Goal: Information Seeking & Learning: Find specific fact

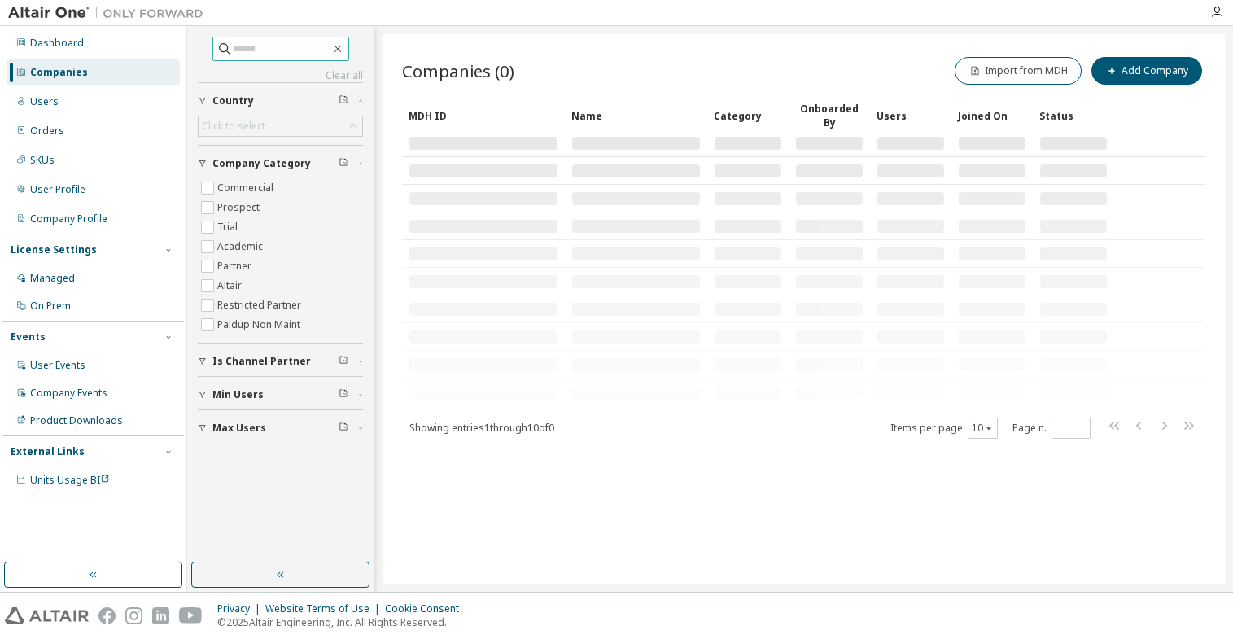
click at [256, 49] on input "text" at bounding box center [282, 49] width 98 height 16
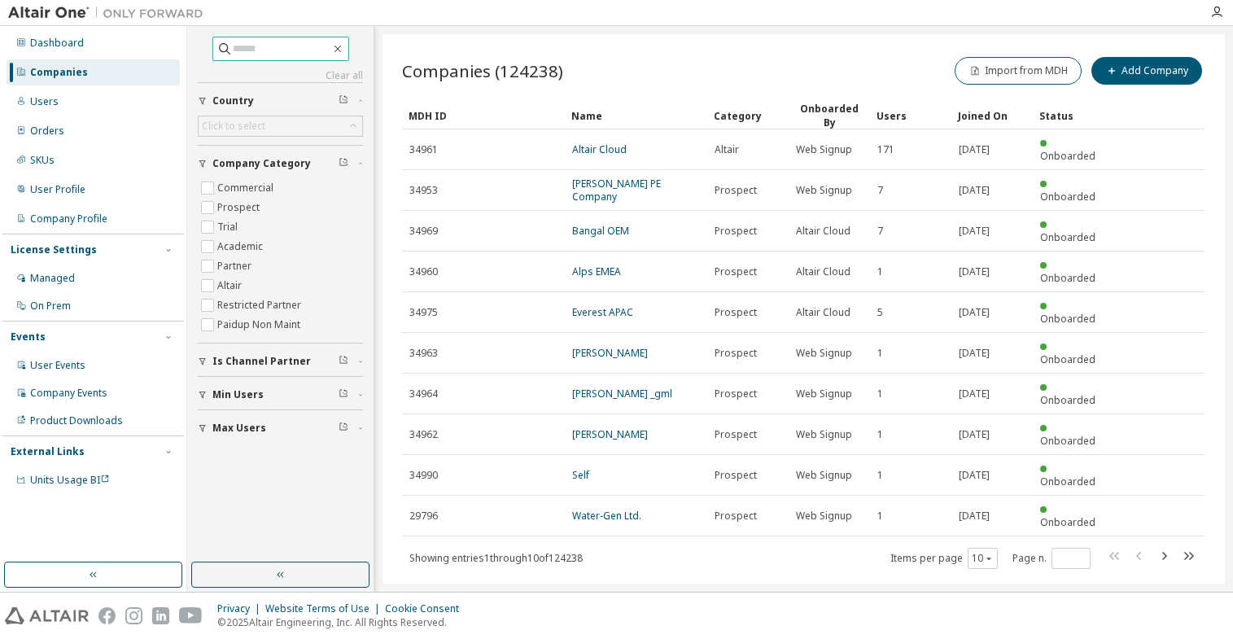
click at [271, 55] on input "text" at bounding box center [282, 49] width 98 height 16
type input "*********"
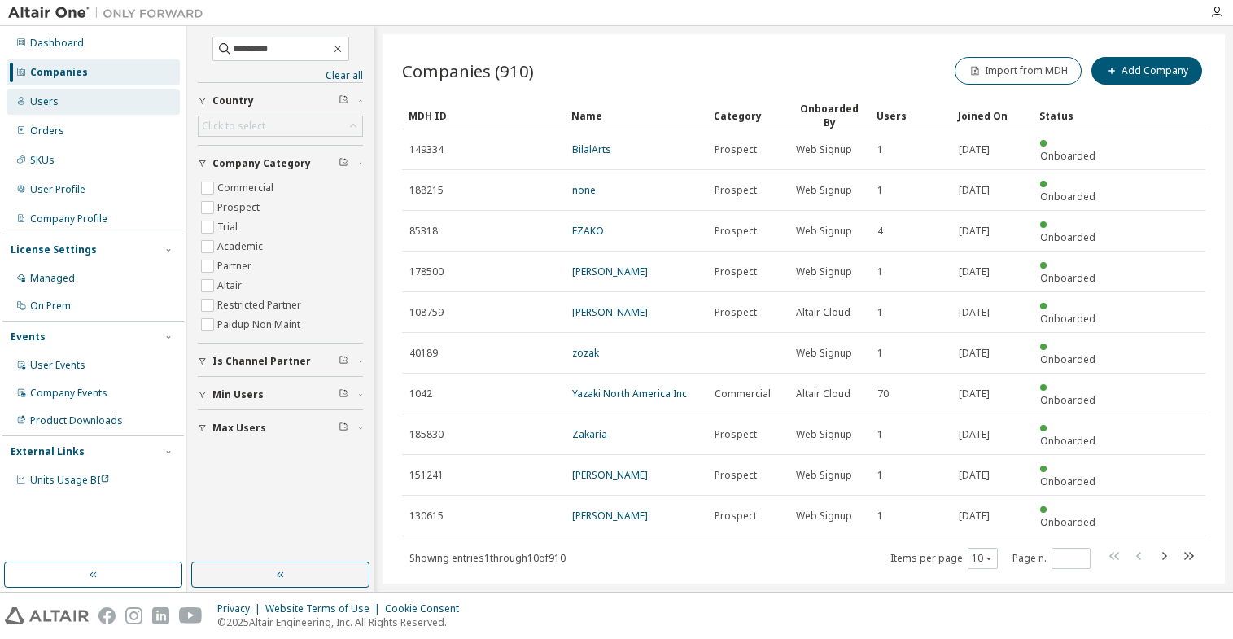
click at [52, 103] on div "Users" at bounding box center [44, 101] width 28 height 13
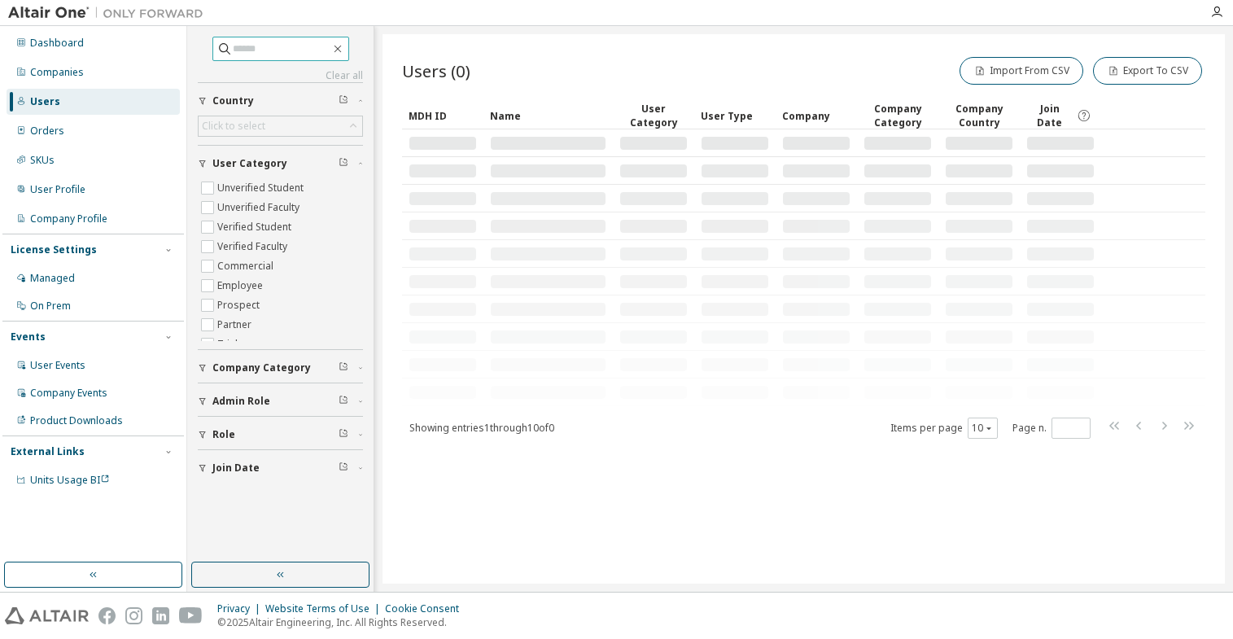
click at [285, 53] on input "text" at bounding box center [282, 49] width 98 height 16
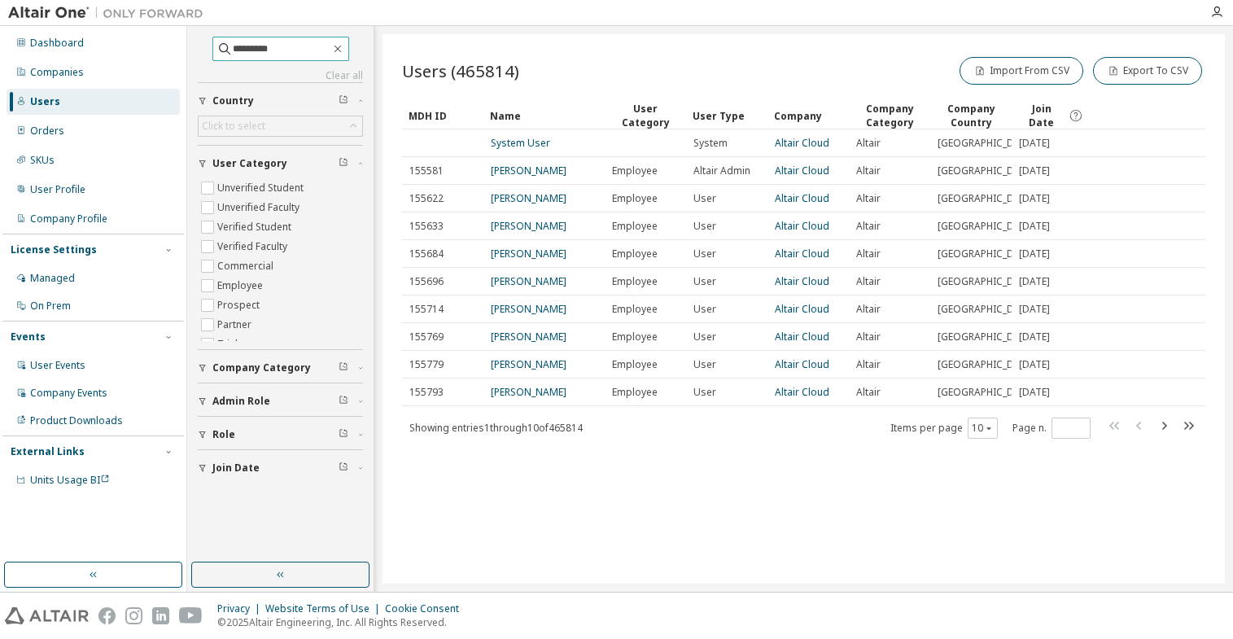
click at [260, 49] on input "*********" at bounding box center [282, 49] width 98 height 16
type input "*********"
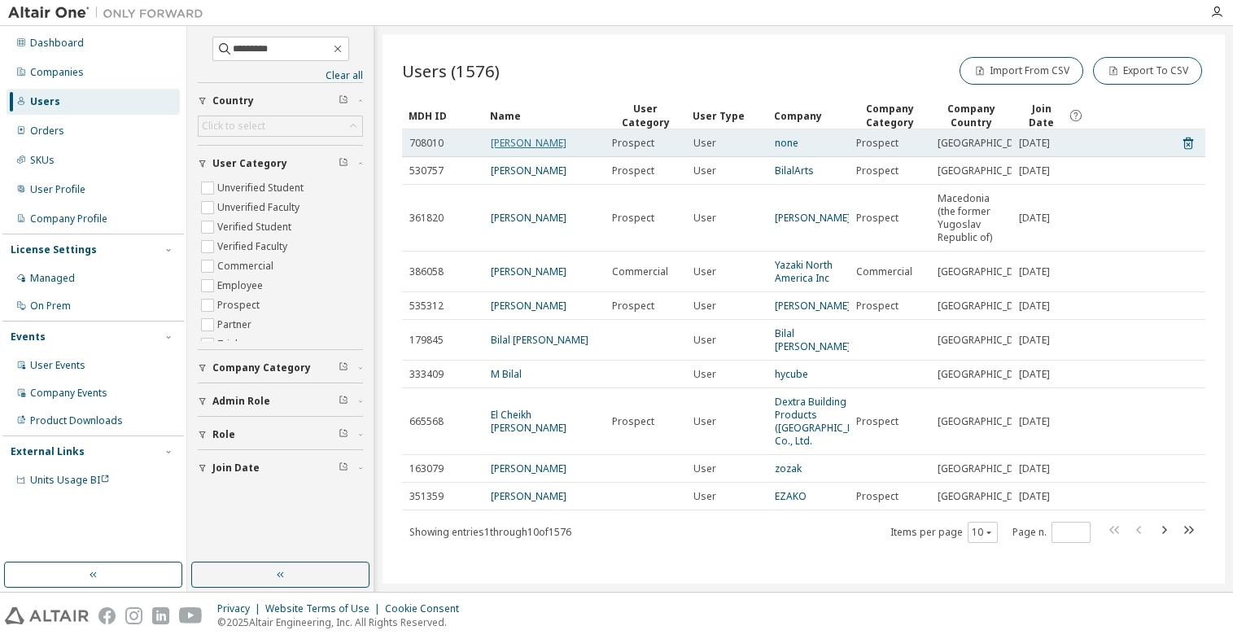
click at [501, 141] on link "[PERSON_NAME]" at bounding box center [529, 143] width 76 height 14
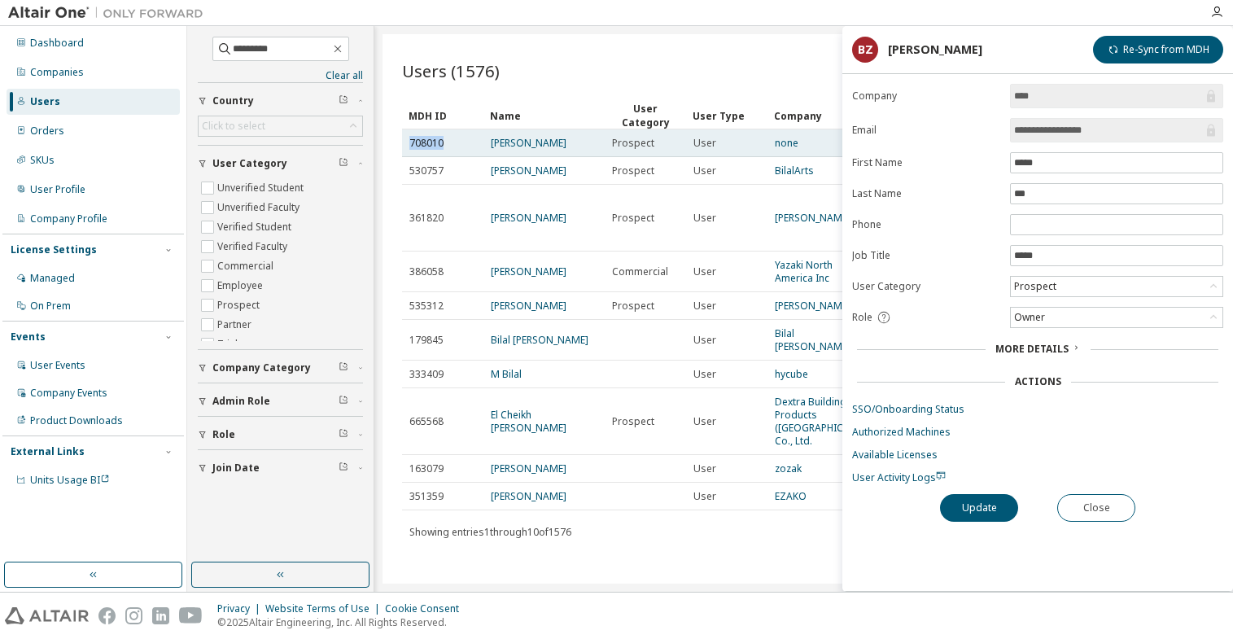
drag, startPoint x: 441, startPoint y: 143, endPoint x: 408, endPoint y: 142, distance: 33.4
click at [408, 142] on td "708010" at bounding box center [442, 143] width 81 height 28
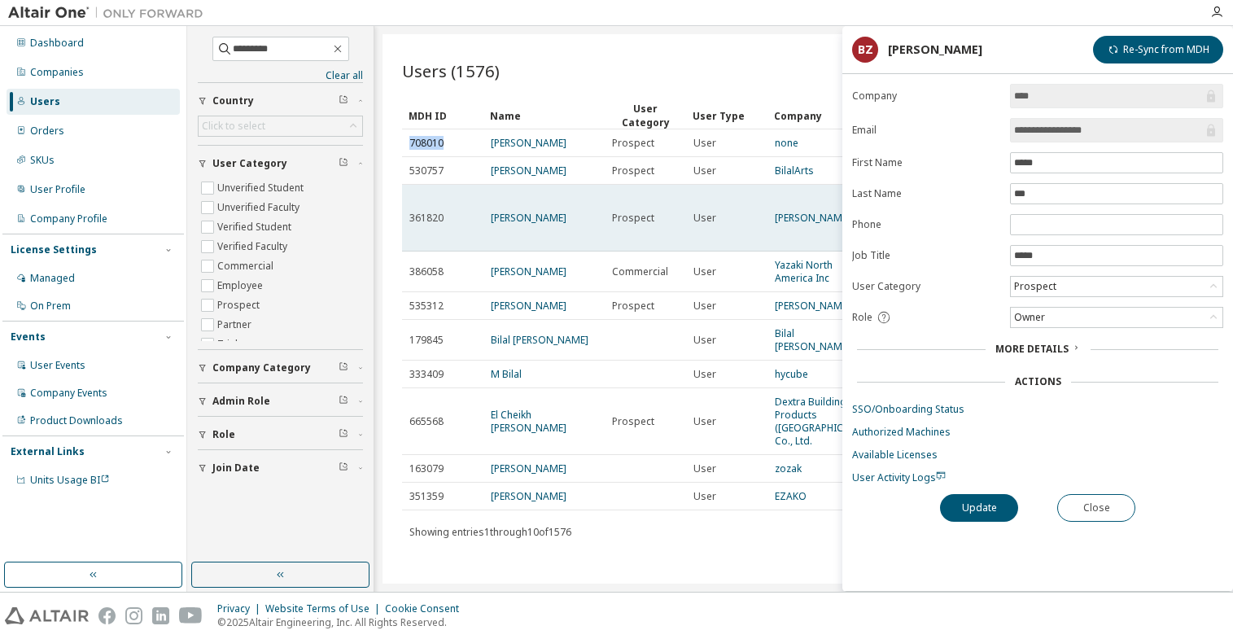
copy span "708010"
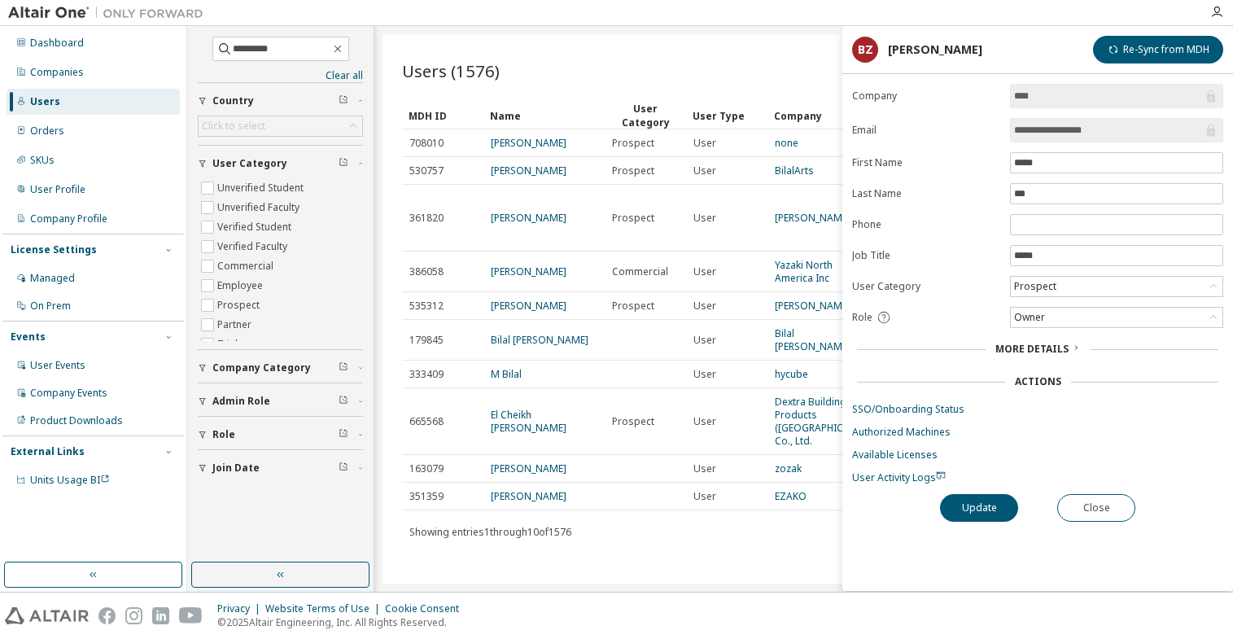
click at [950, 209] on form "**********" at bounding box center [1037, 284] width 371 height 401
click at [1041, 347] on span "More Details" at bounding box center [1032, 349] width 73 height 14
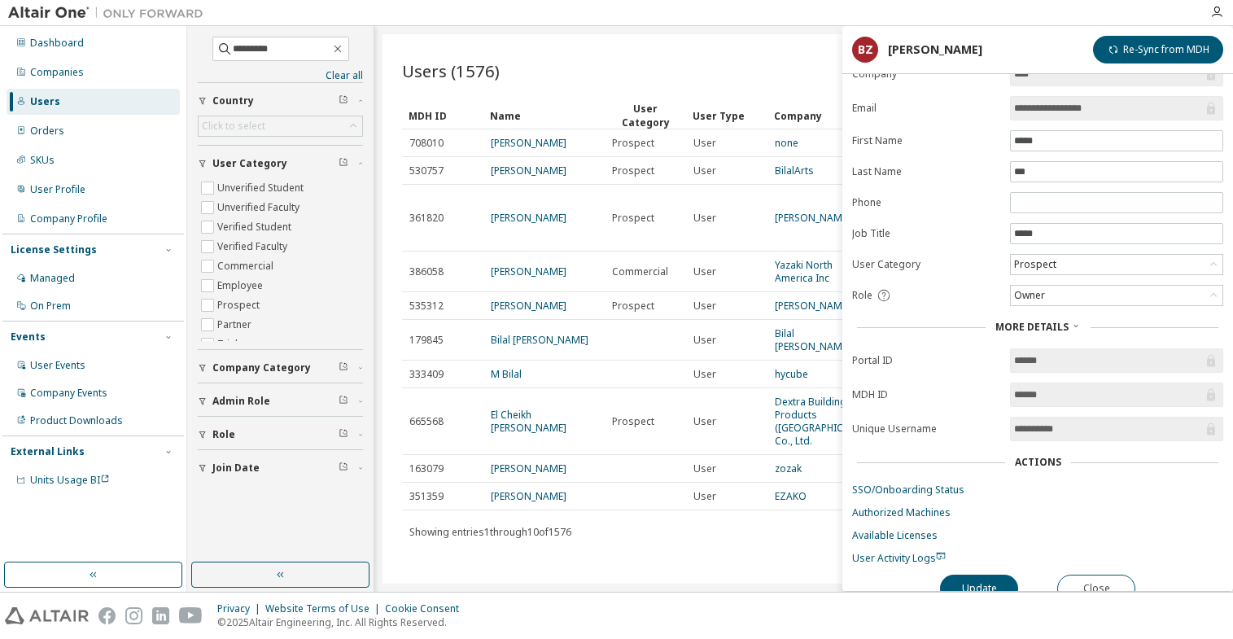
scroll to position [42, 0]
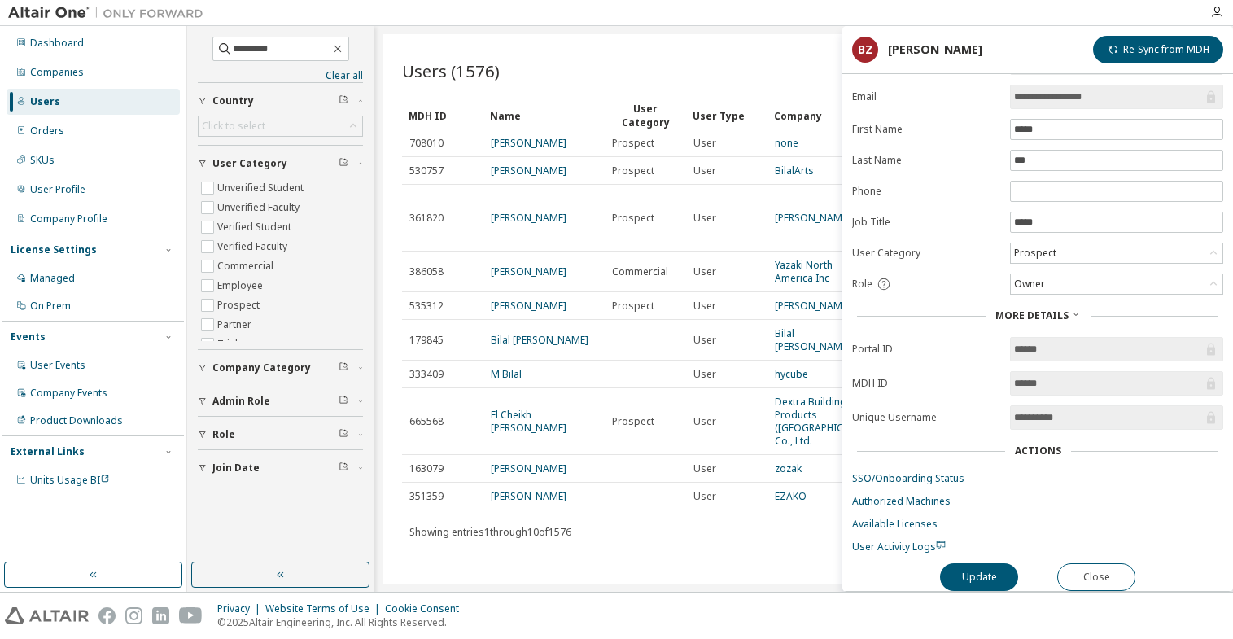
click at [1159, 624] on div "Privacy Website Terms of Use Cookie Consent © 2025 Altair Engineering, Inc. All…" at bounding box center [616, 616] width 1233 height 46
click at [916, 474] on link "SSO/Onboarding Status" at bounding box center [1037, 478] width 371 height 13
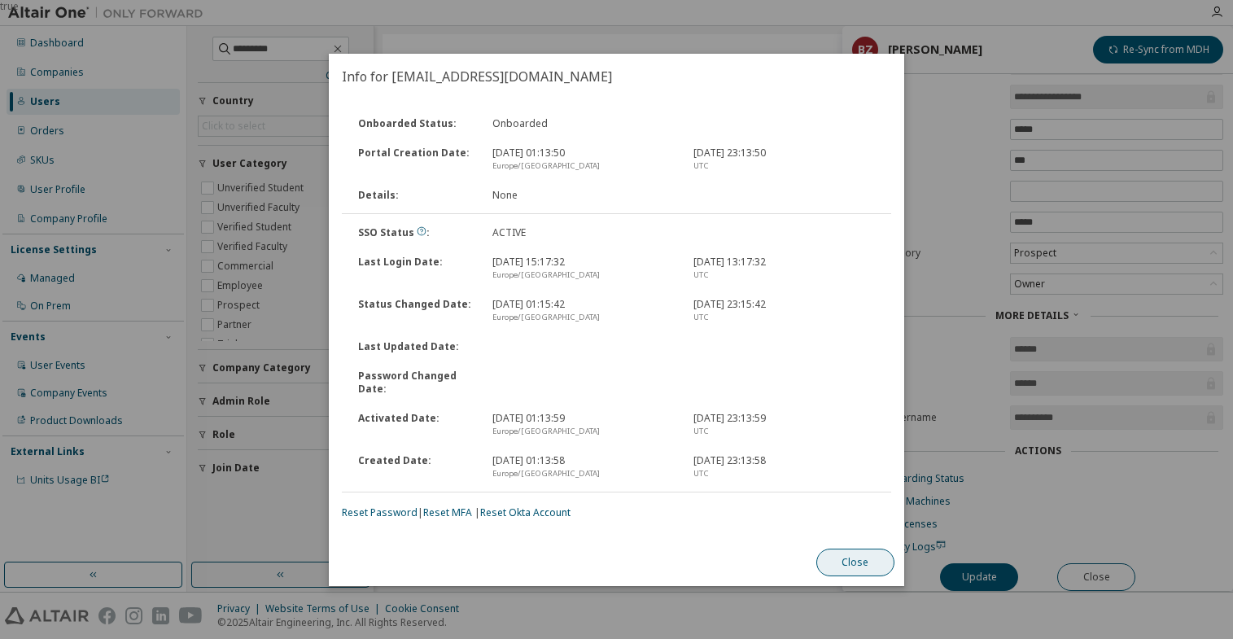
click at [838, 563] on button "Close" at bounding box center [855, 563] width 78 height 28
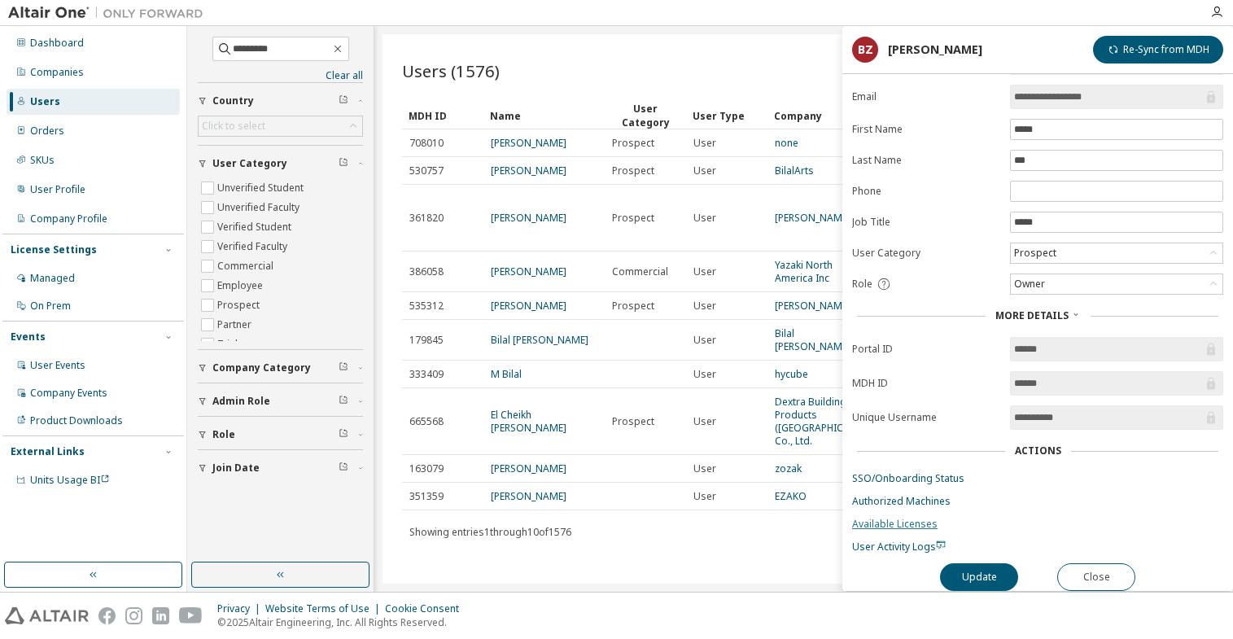
click at [923, 521] on link "Available Licenses" at bounding box center [1037, 524] width 371 height 13
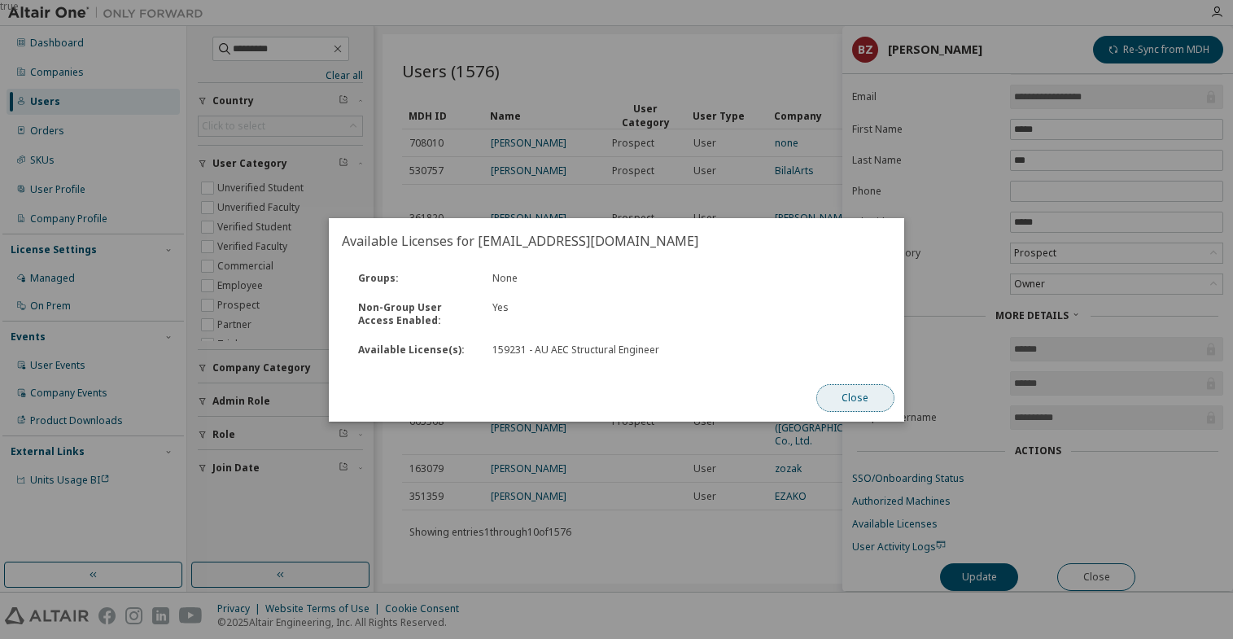
click at [877, 399] on button "Close" at bounding box center [855, 398] width 78 height 28
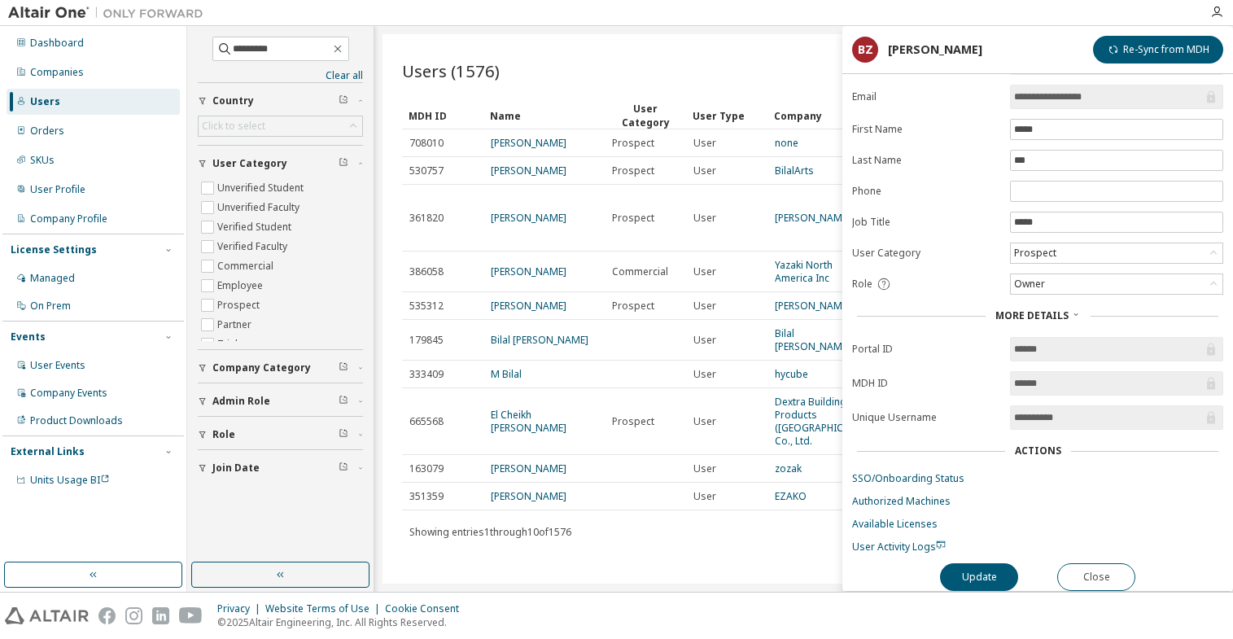
scroll to position [0, 0]
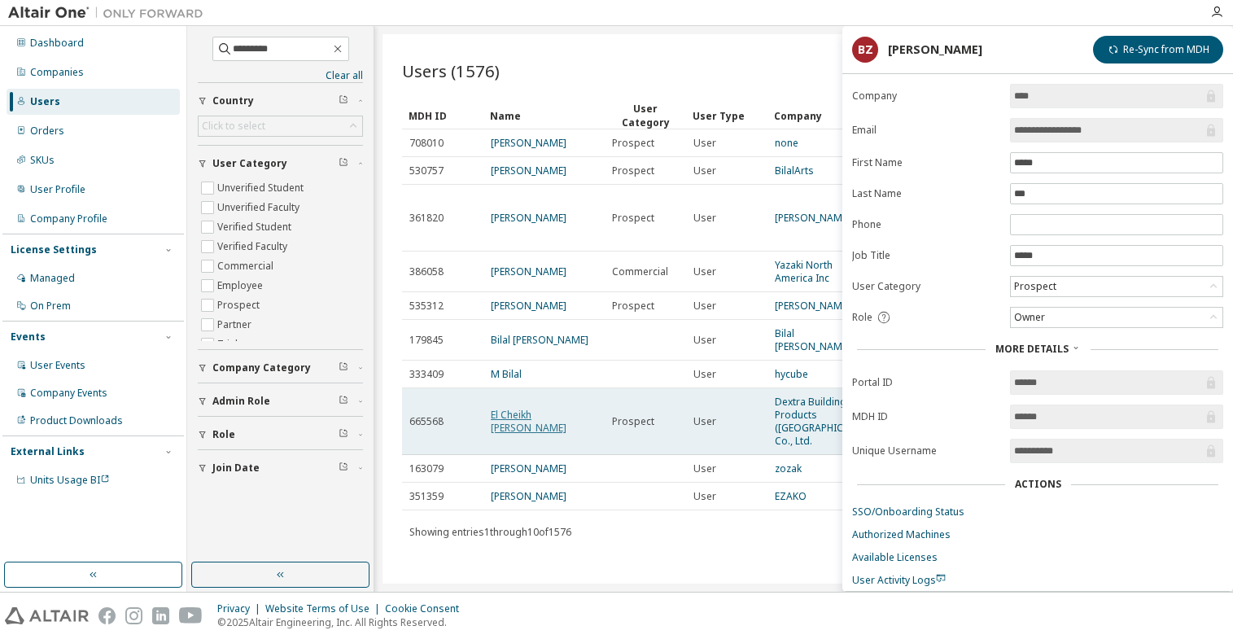
click at [558, 435] on link "El Cheikh [PERSON_NAME]" at bounding box center [529, 421] width 76 height 27
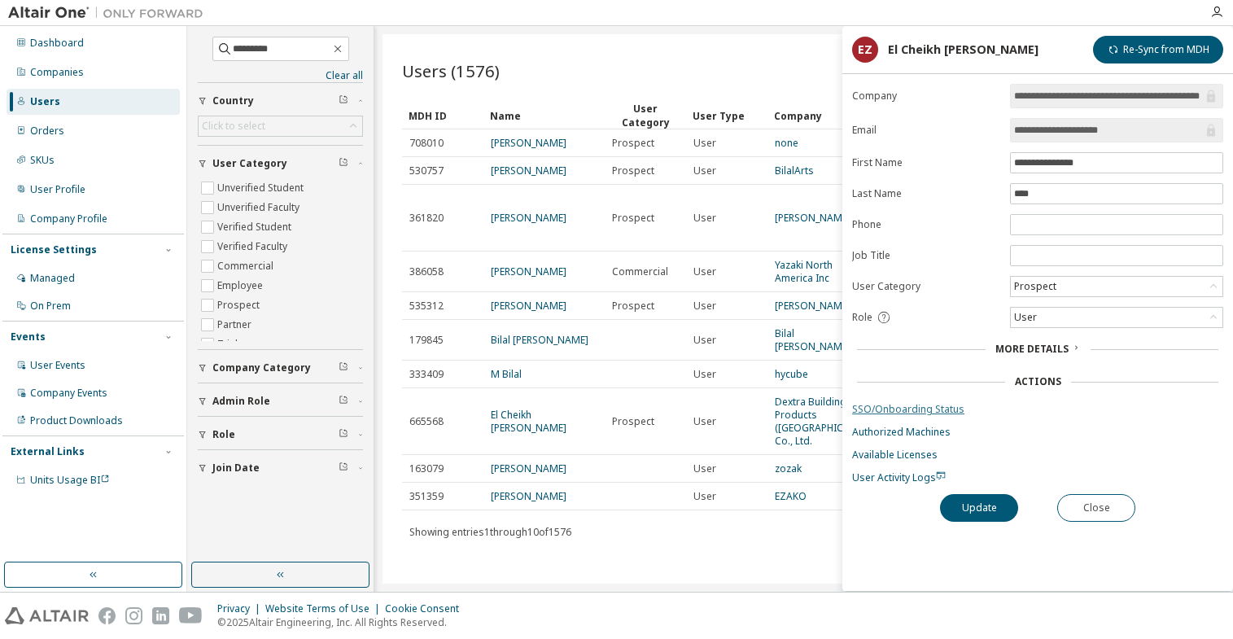
click at [959, 406] on link "SSO/Onboarding Status" at bounding box center [1037, 409] width 371 height 13
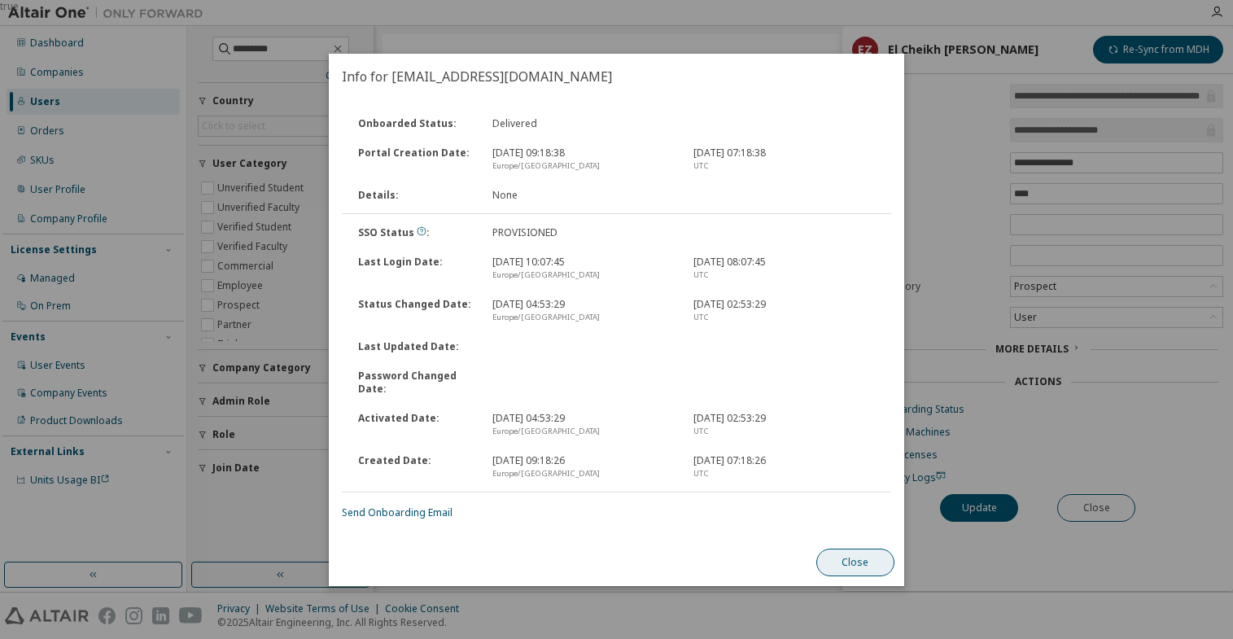
click at [871, 558] on button "Close" at bounding box center [855, 563] width 78 height 28
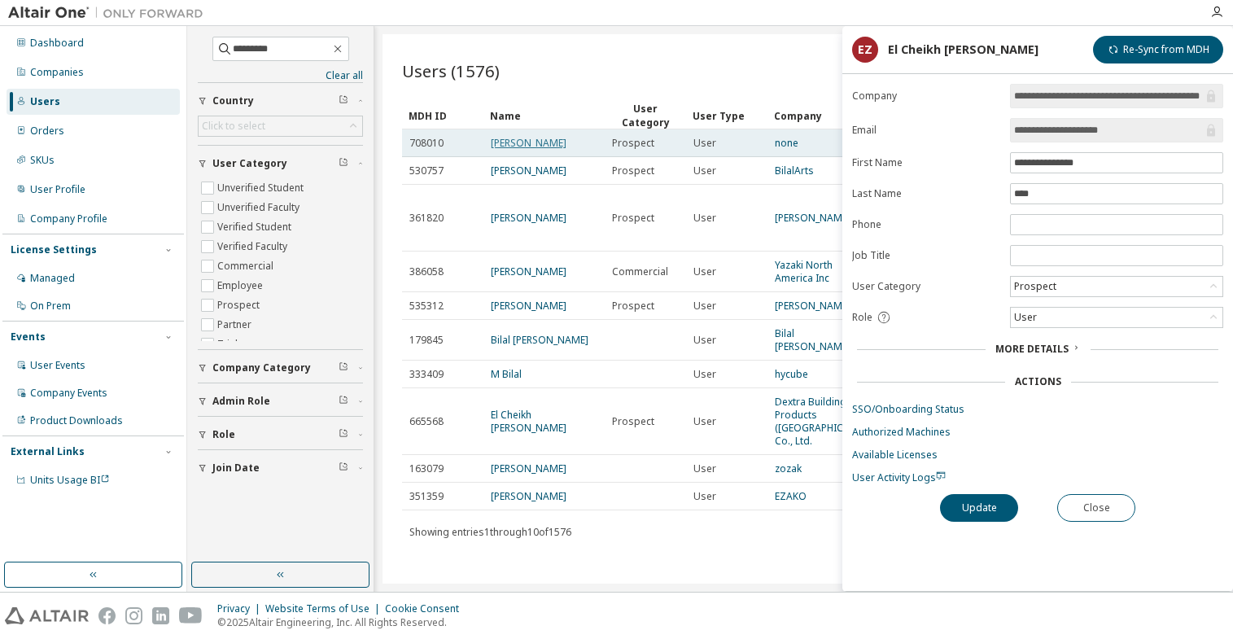
click at [529, 142] on link "[PERSON_NAME]" at bounding box center [529, 143] width 76 height 14
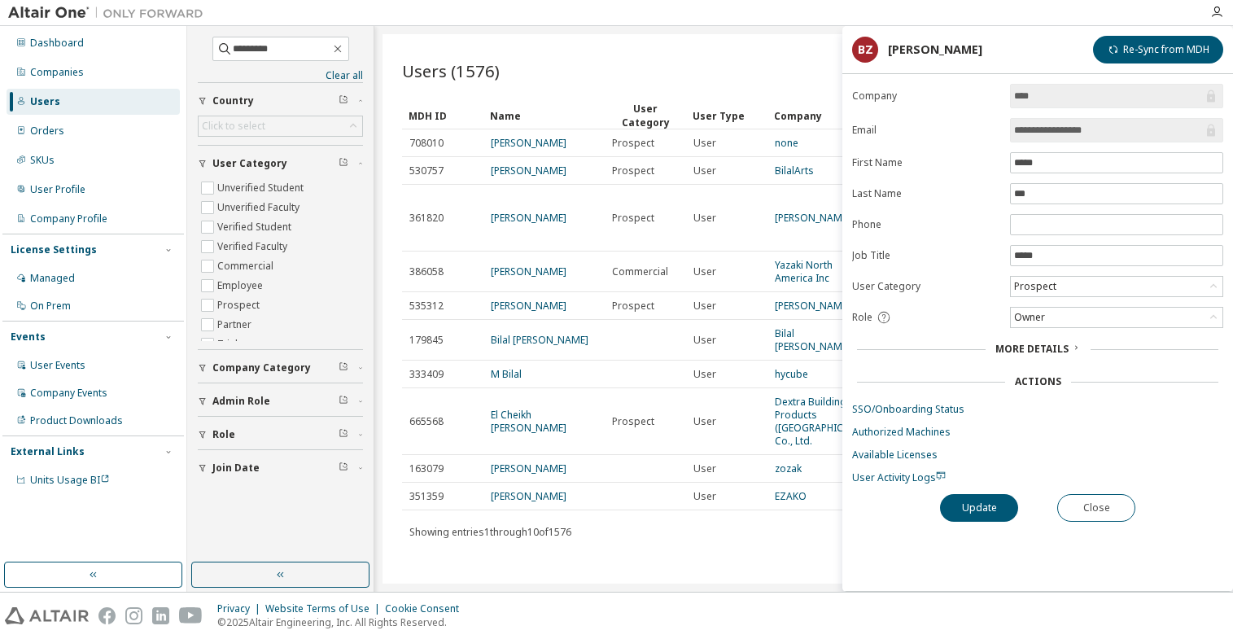
click at [1057, 350] on span "More Details" at bounding box center [1032, 349] width 73 height 14
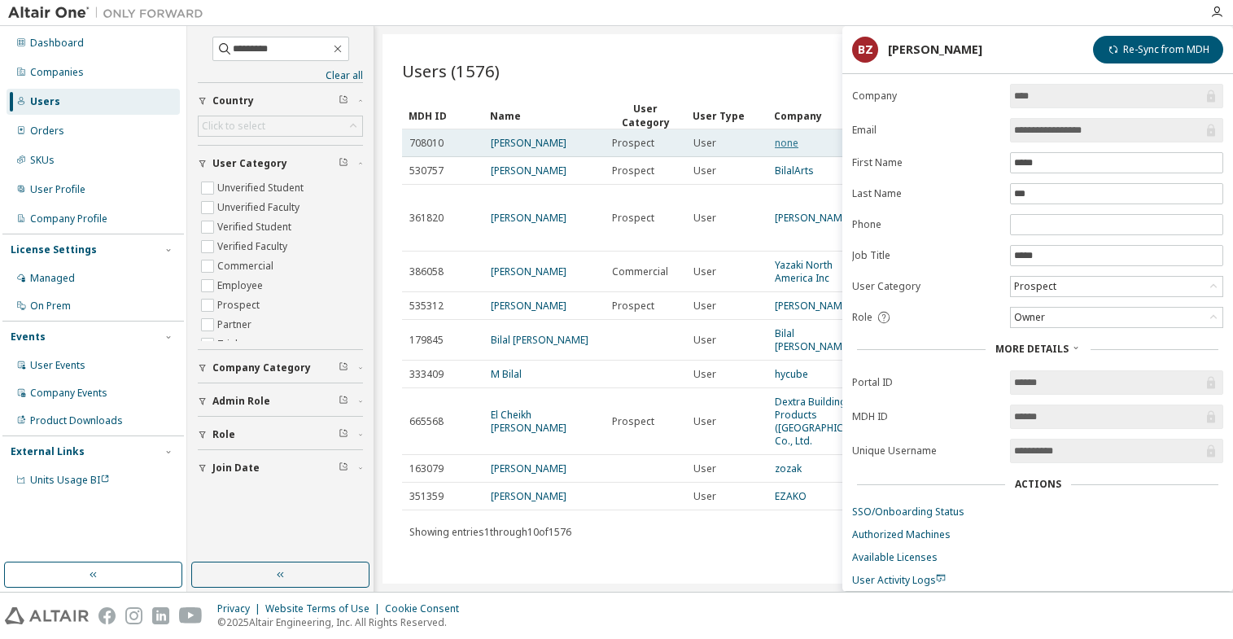
click at [791, 149] on link "none" at bounding box center [787, 143] width 24 height 14
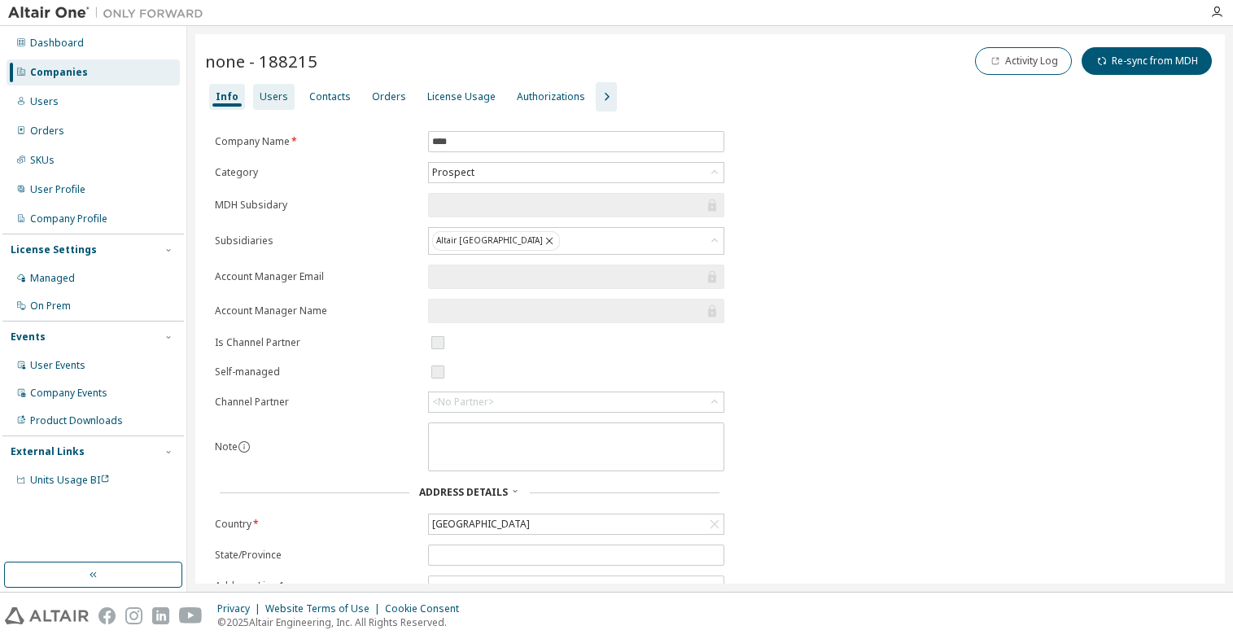
click at [270, 97] on div "Users" at bounding box center [274, 96] width 28 height 13
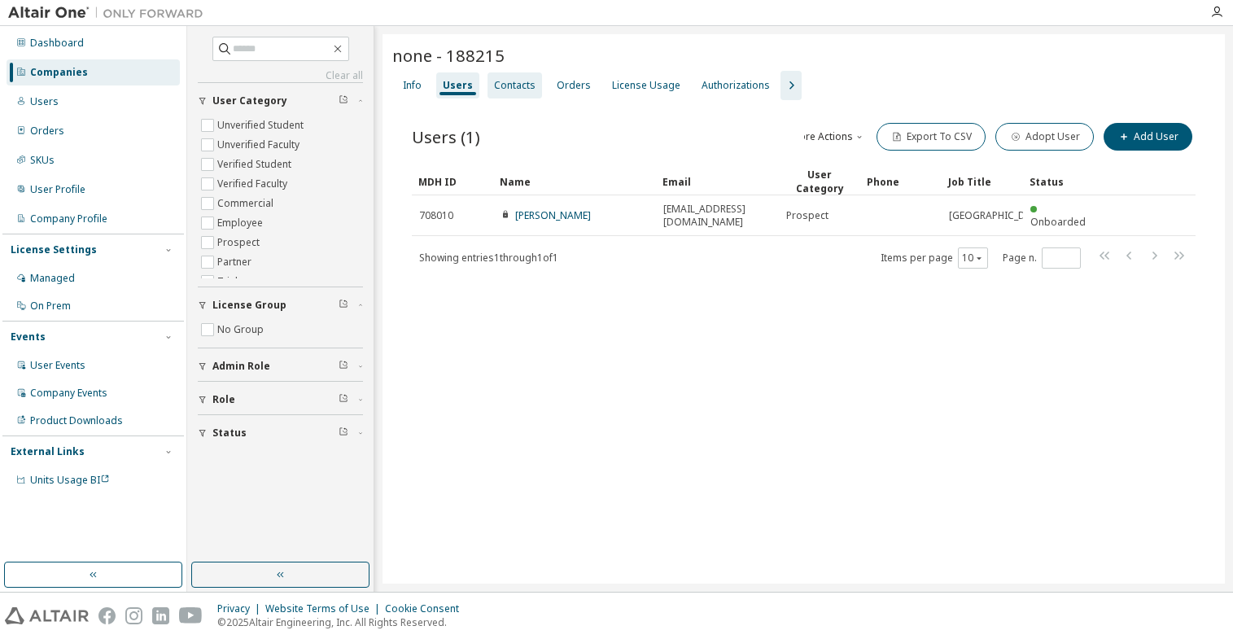
click at [499, 82] on div "Contacts" at bounding box center [515, 85] width 42 height 13
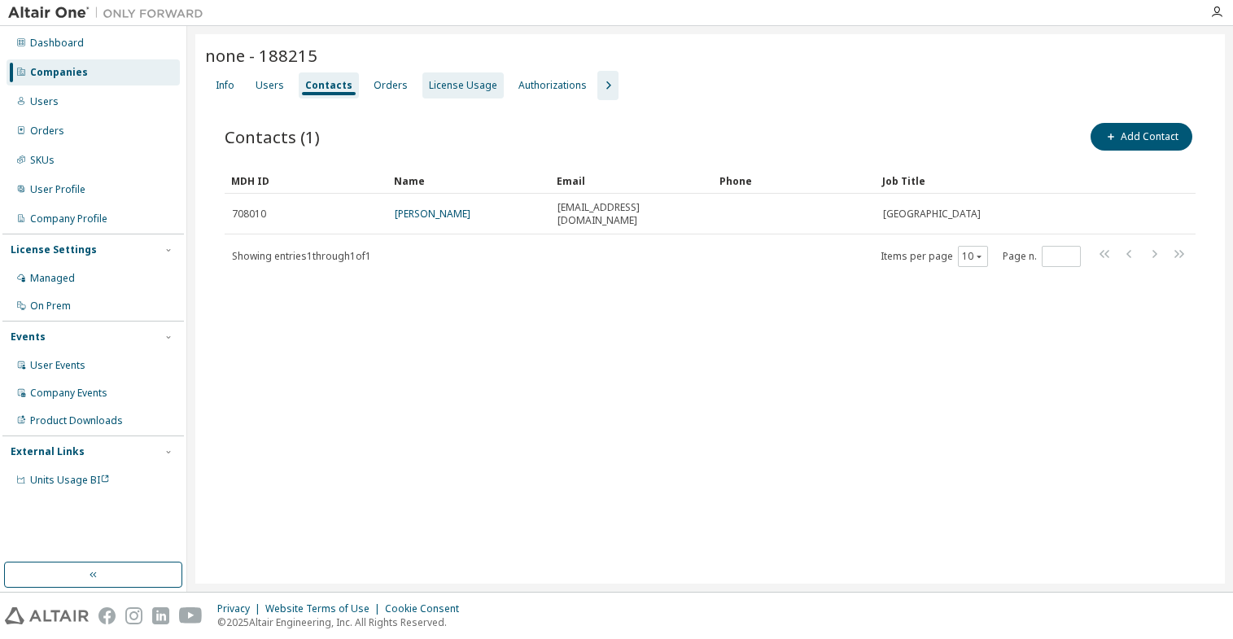
click at [436, 85] on div "License Usage" at bounding box center [463, 85] width 68 height 13
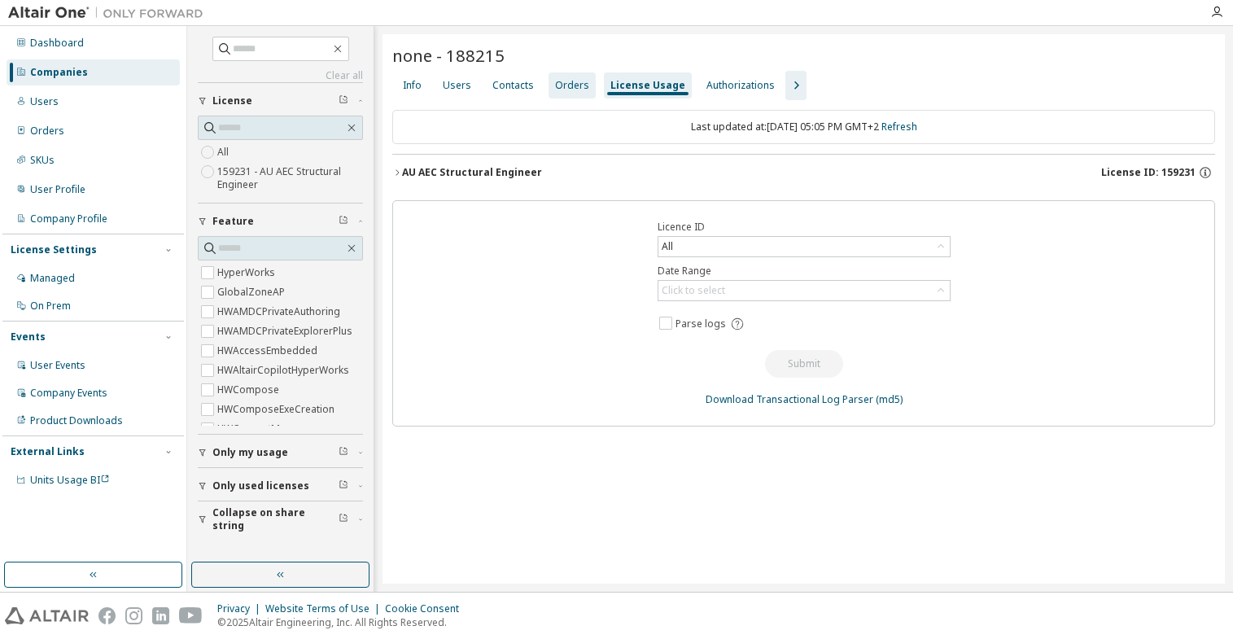
click at [580, 85] on div "Orders" at bounding box center [572, 85] width 34 height 13
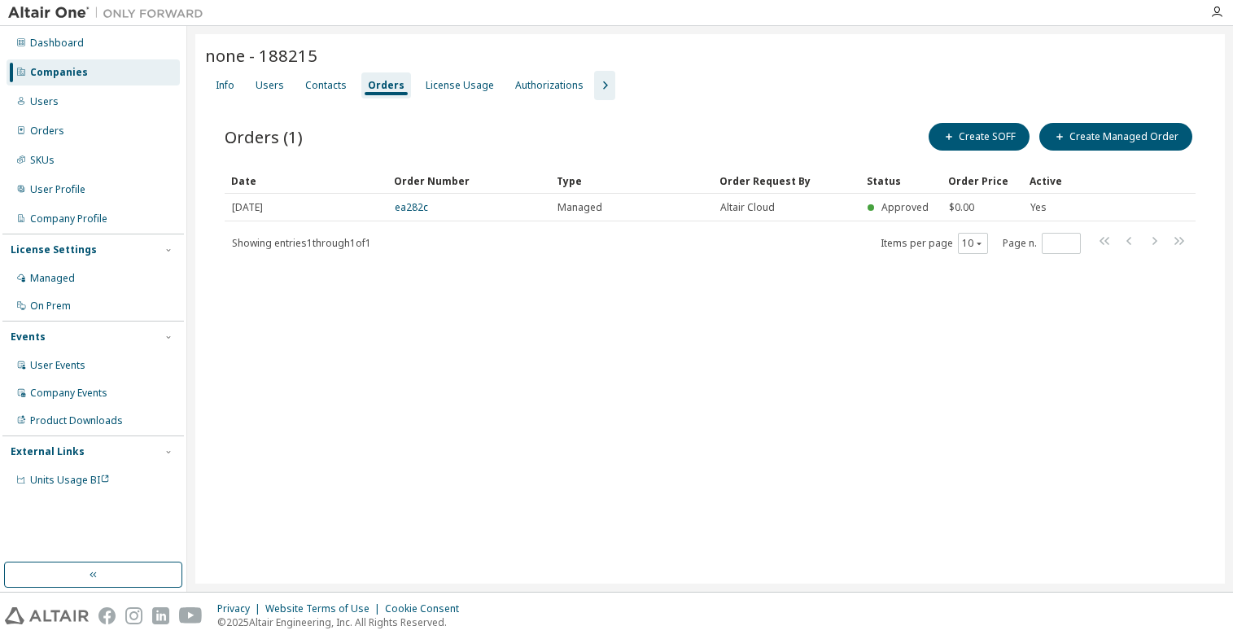
click at [596, 87] on icon "button" at bounding box center [605, 86] width 20 height 20
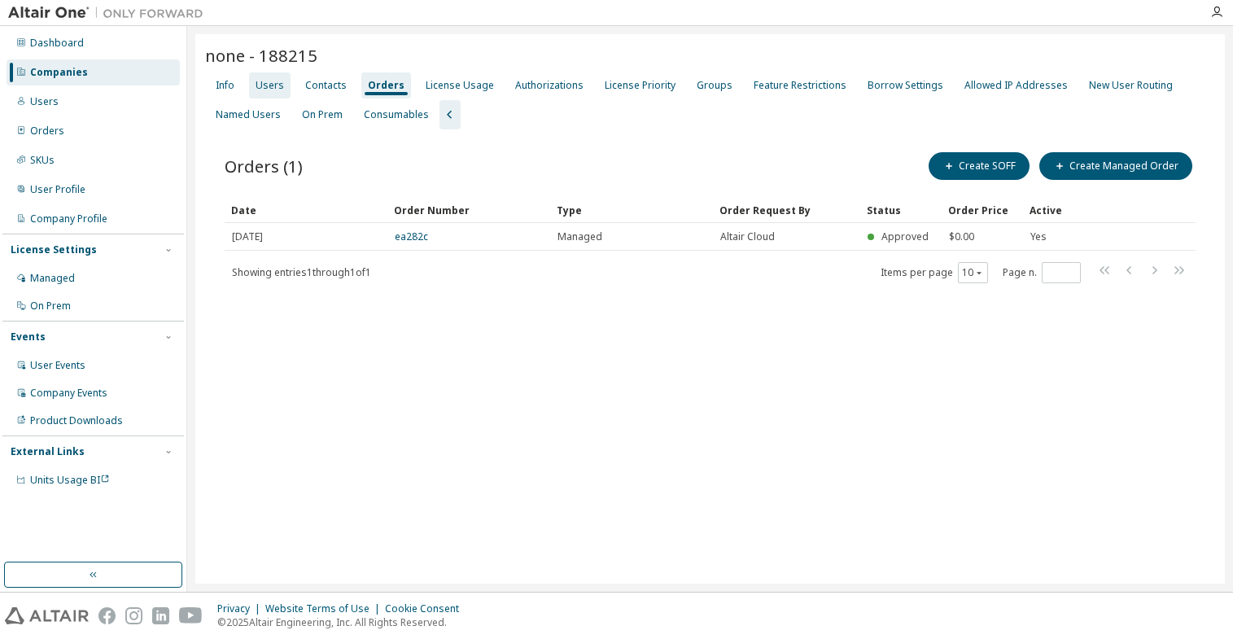
click at [265, 86] on div "Users" at bounding box center [270, 85] width 28 height 13
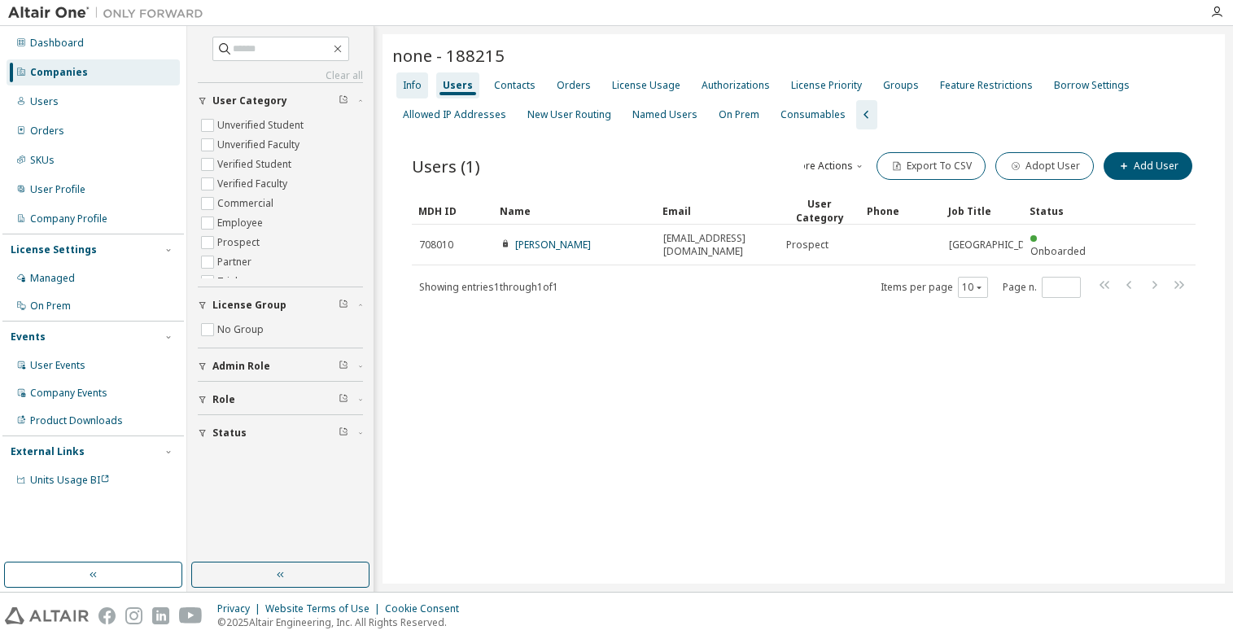
click at [415, 86] on div "Info" at bounding box center [412, 85] width 19 height 13
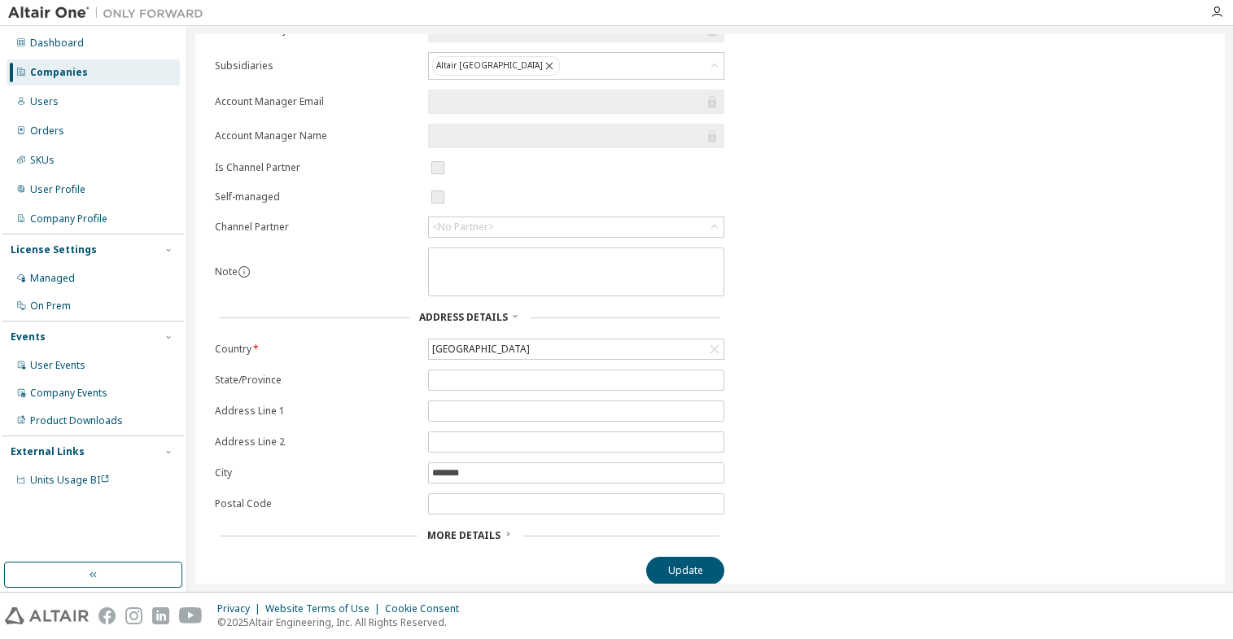
scroll to position [215, 0]
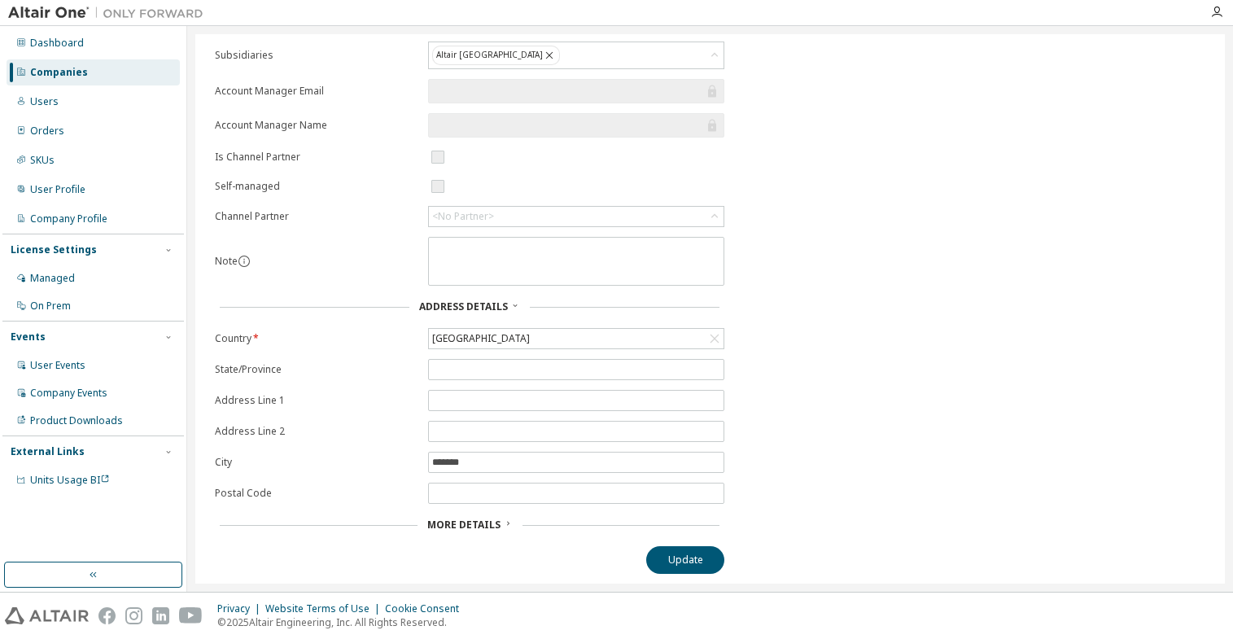
click at [483, 525] on span "More Details" at bounding box center [463, 525] width 73 height 14
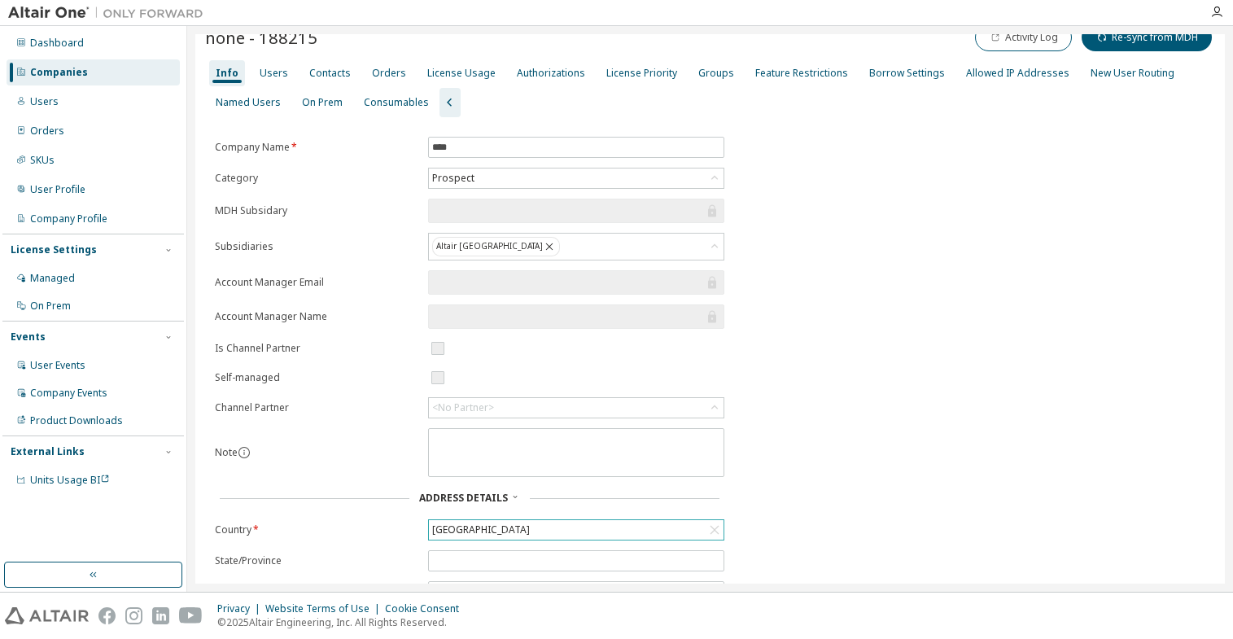
scroll to position [0, 0]
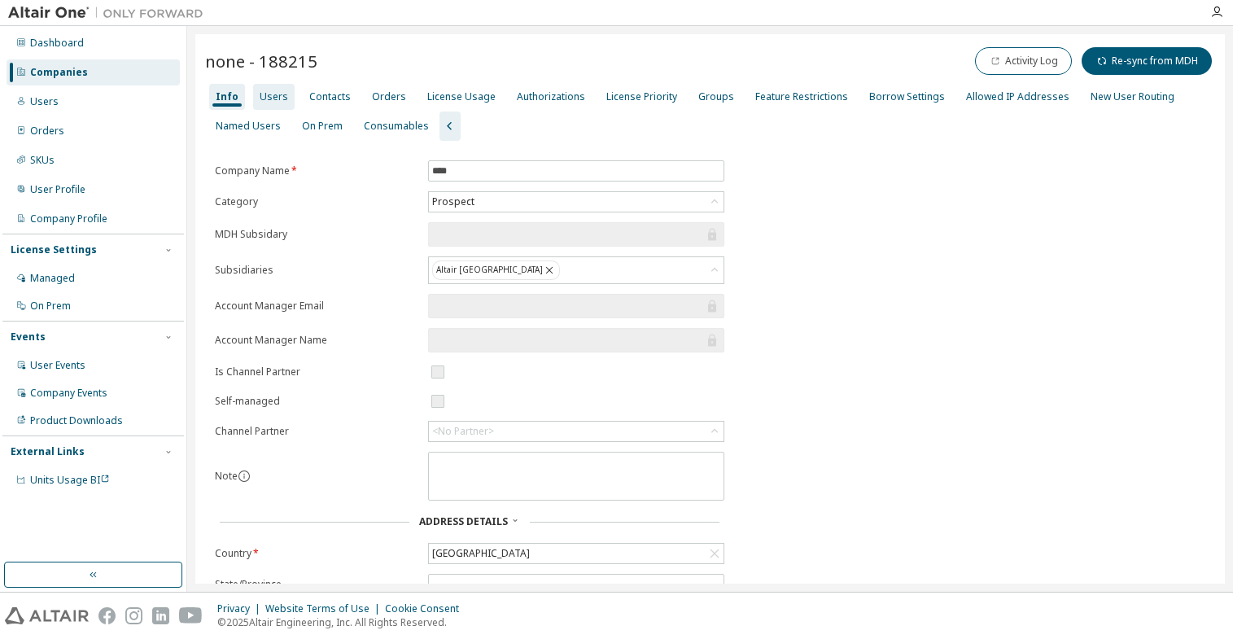
click at [275, 99] on div "Users" at bounding box center [274, 96] width 28 height 13
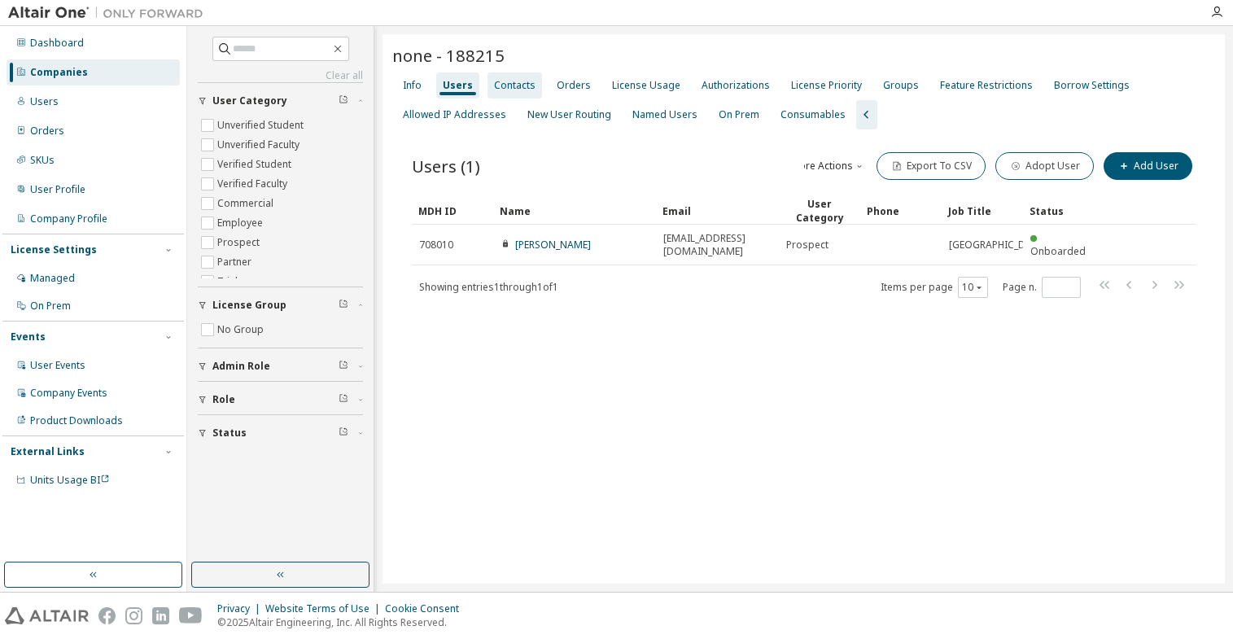
click at [516, 86] on div "Contacts" at bounding box center [515, 85] width 42 height 13
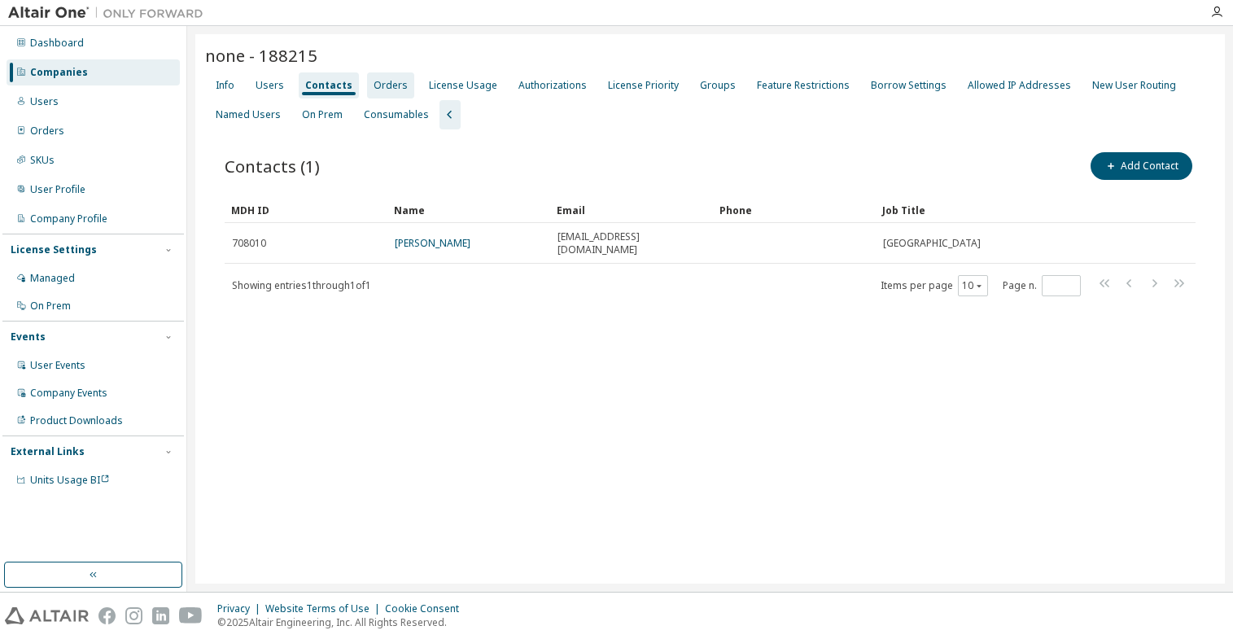
click at [405, 87] on div "Orders" at bounding box center [390, 85] width 47 height 26
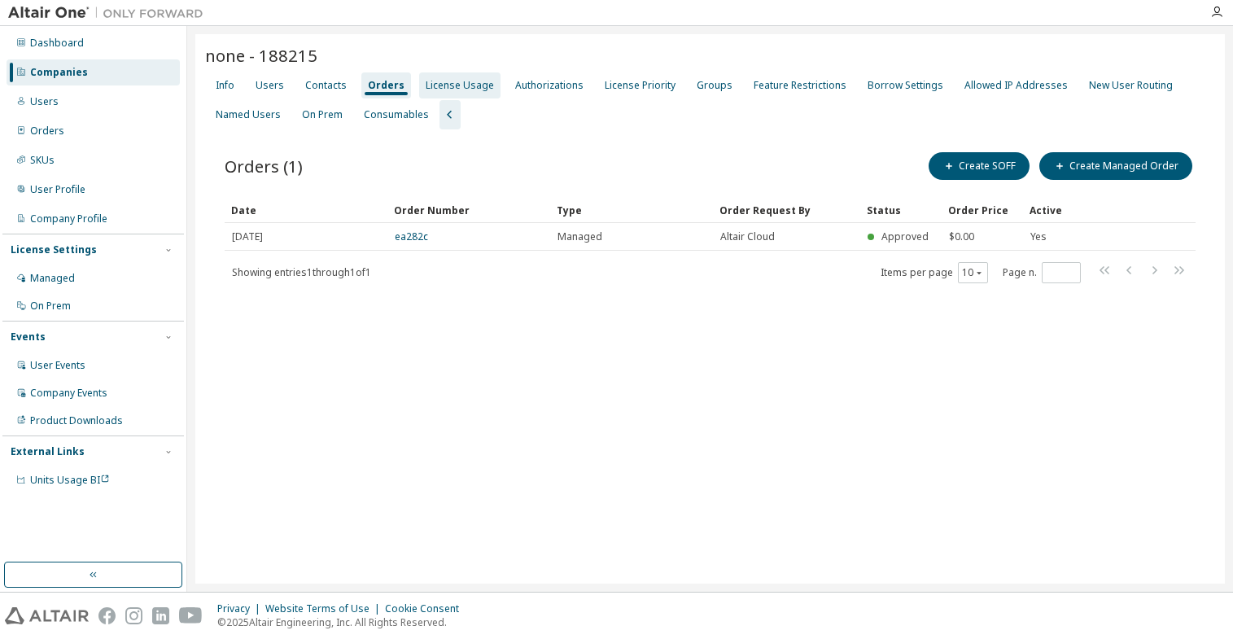
click at [455, 90] on div "License Usage" at bounding box center [460, 85] width 68 height 13
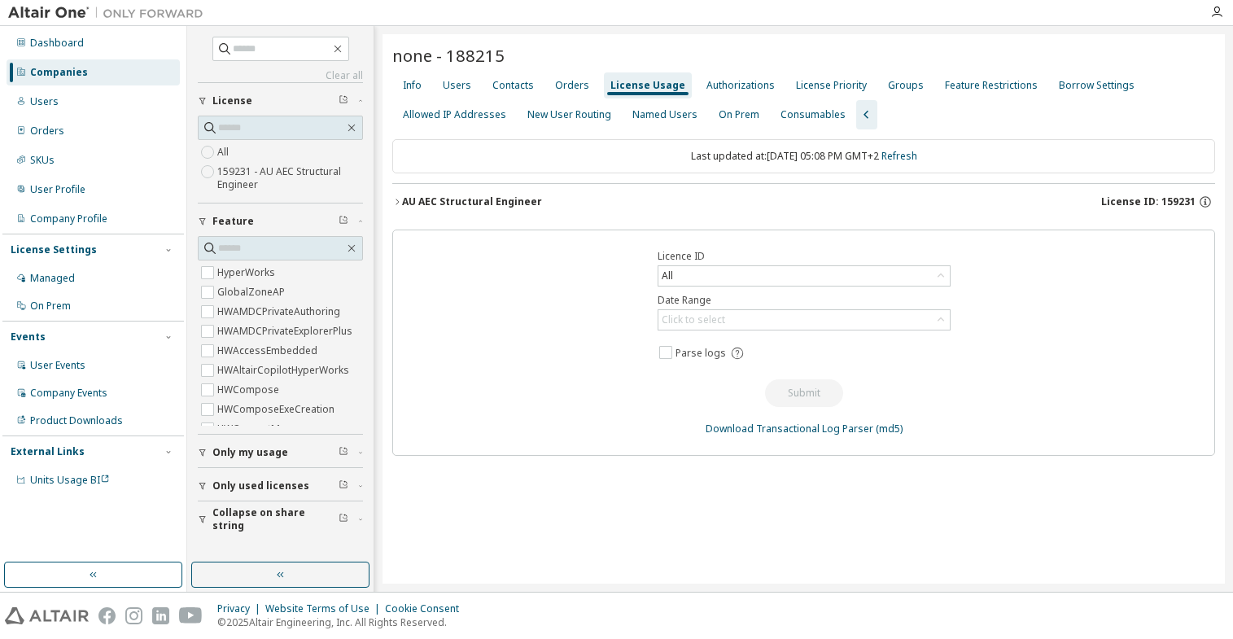
click at [466, 203] on div "AU AEC Structural Engineer" at bounding box center [472, 201] width 140 height 13
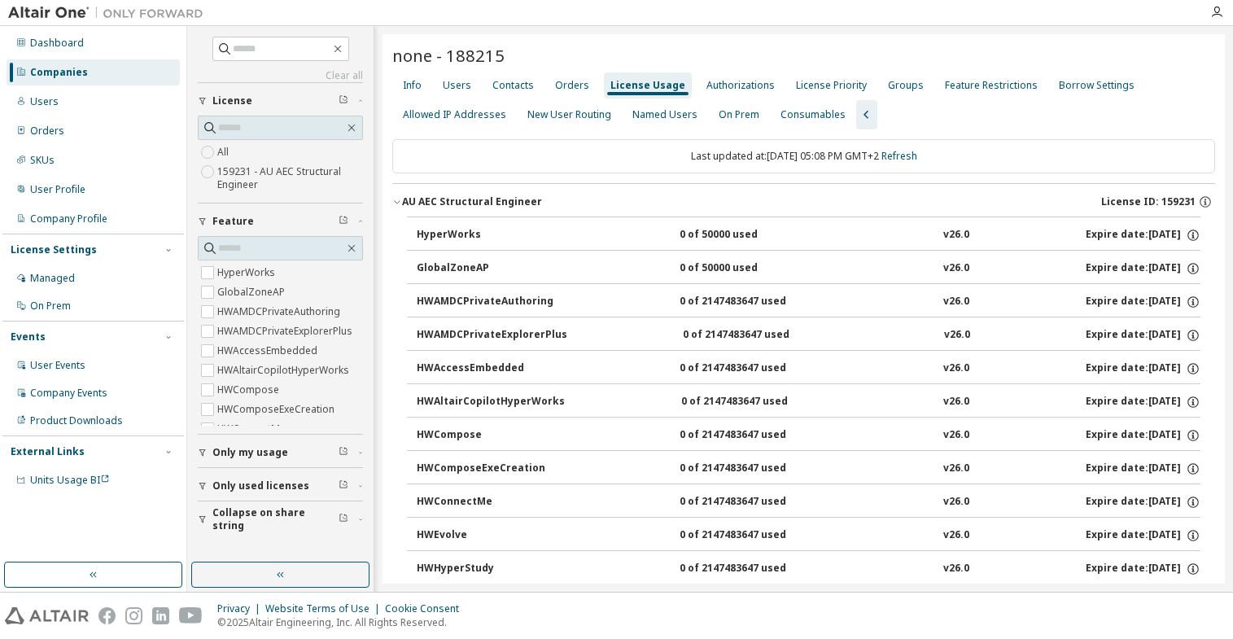
click at [497, 196] on div "AU AEC Structural Engineer" at bounding box center [472, 201] width 140 height 13
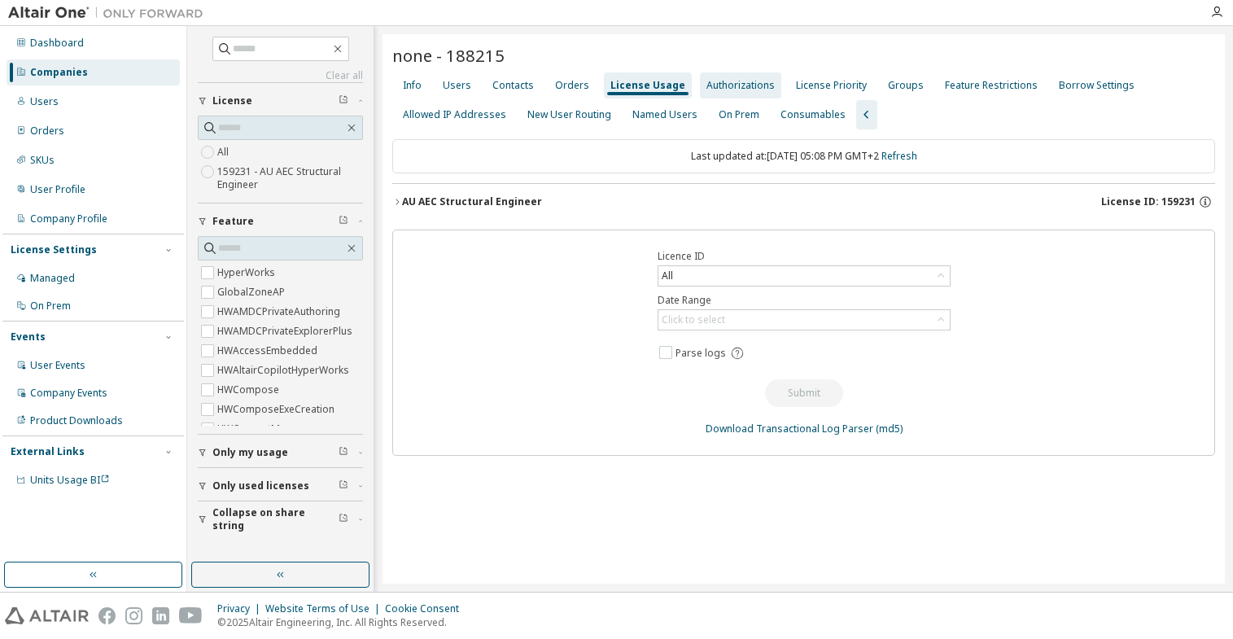
click at [725, 86] on div "Authorizations" at bounding box center [741, 85] width 68 height 13
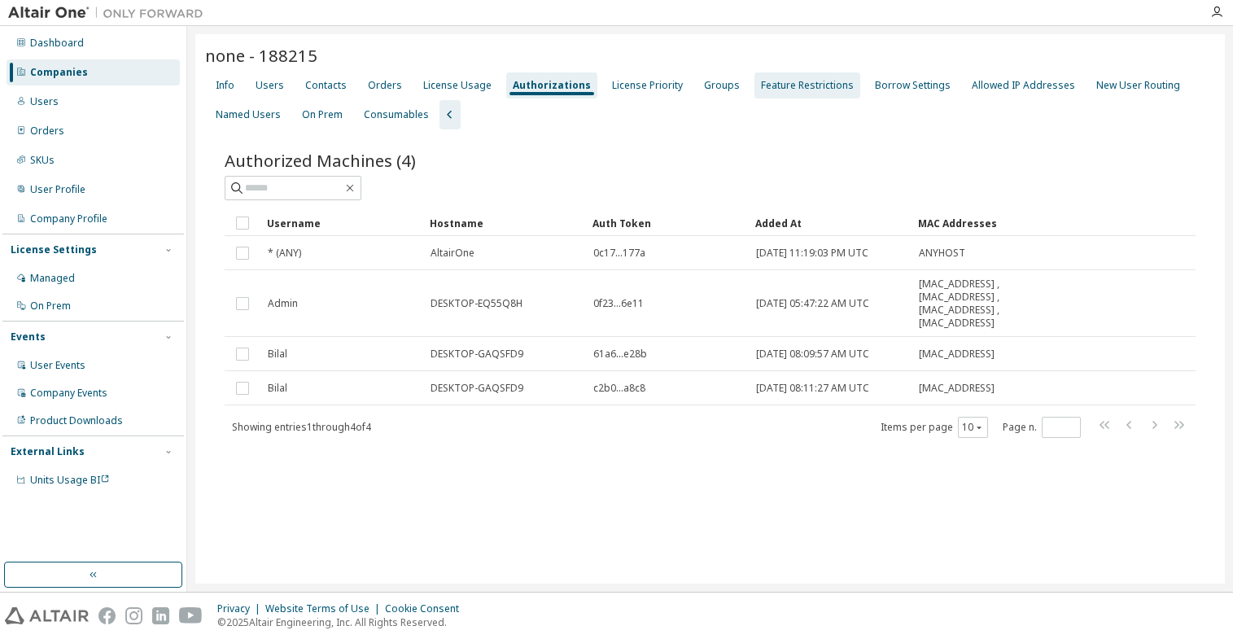
click at [785, 84] on div "Feature Restrictions" at bounding box center [807, 85] width 93 height 13
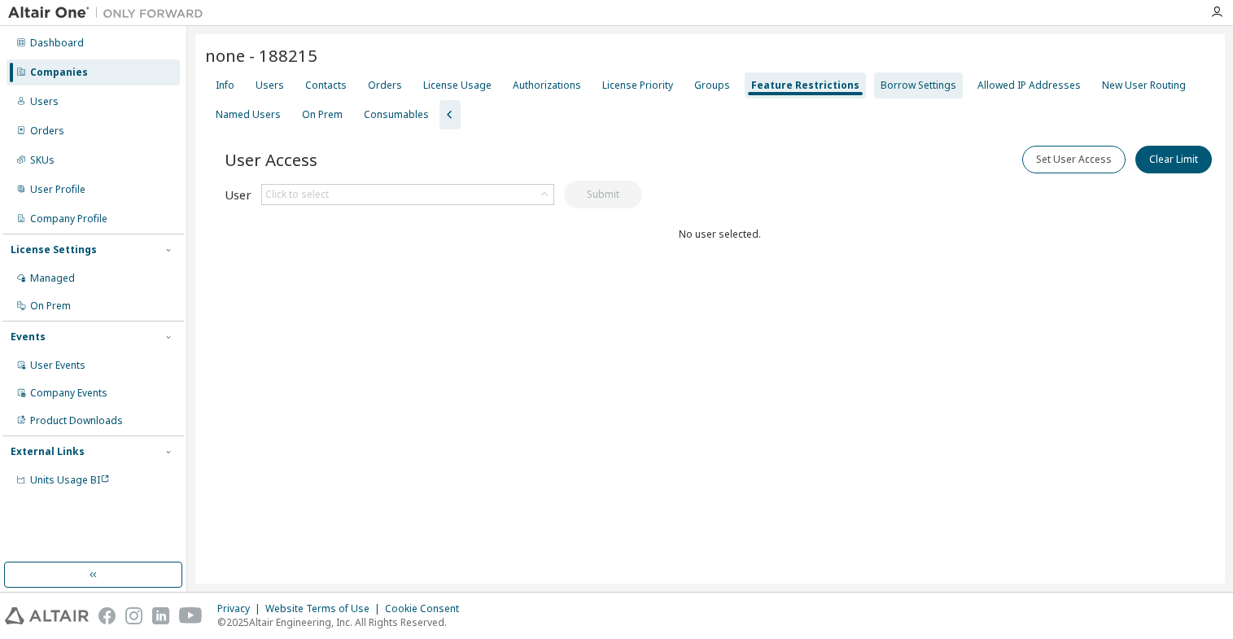
click at [896, 86] on div "Borrow Settings" at bounding box center [919, 85] width 76 height 13
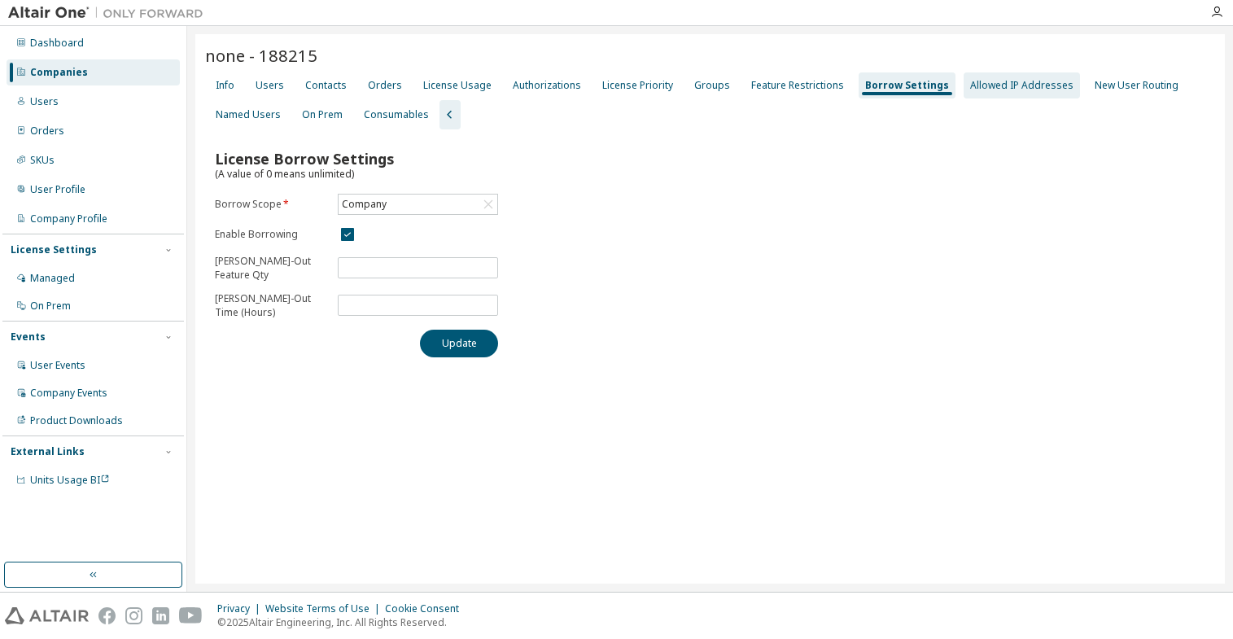
click at [971, 89] on div "Allowed IP Addresses" at bounding box center [1021, 85] width 103 height 13
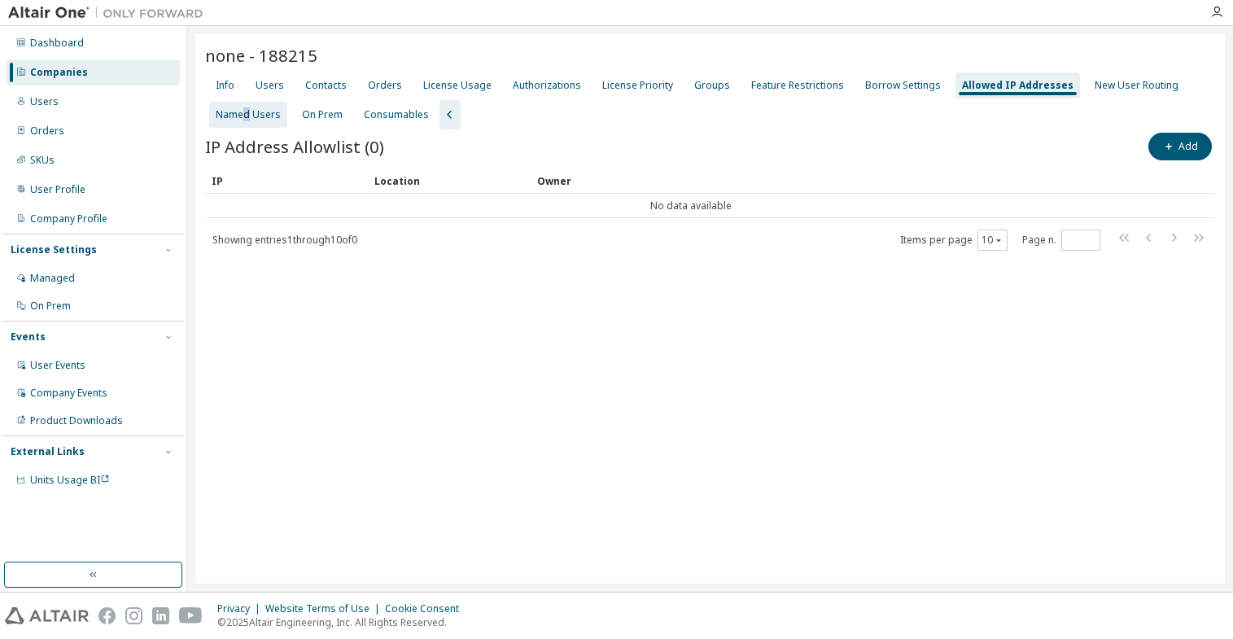
click at [246, 117] on div "Named Users" at bounding box center [248, 114] width 65 height 13
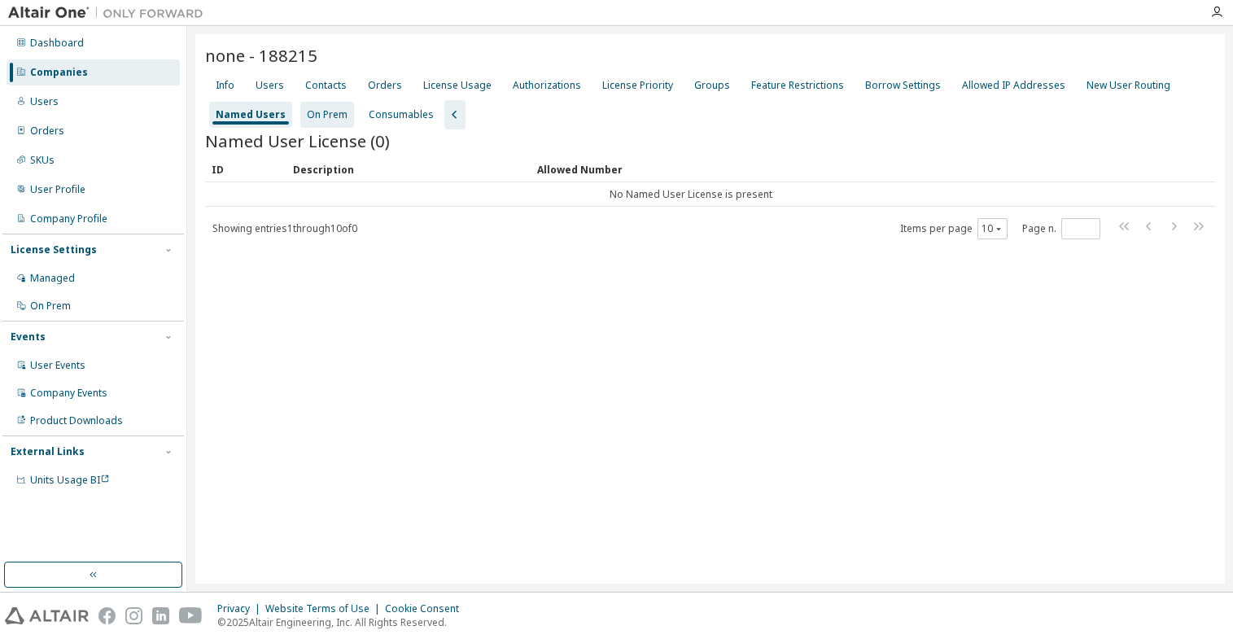
click at [316, 118] on div "On Prem" at bounding box center [327, 114] width 41 height 13
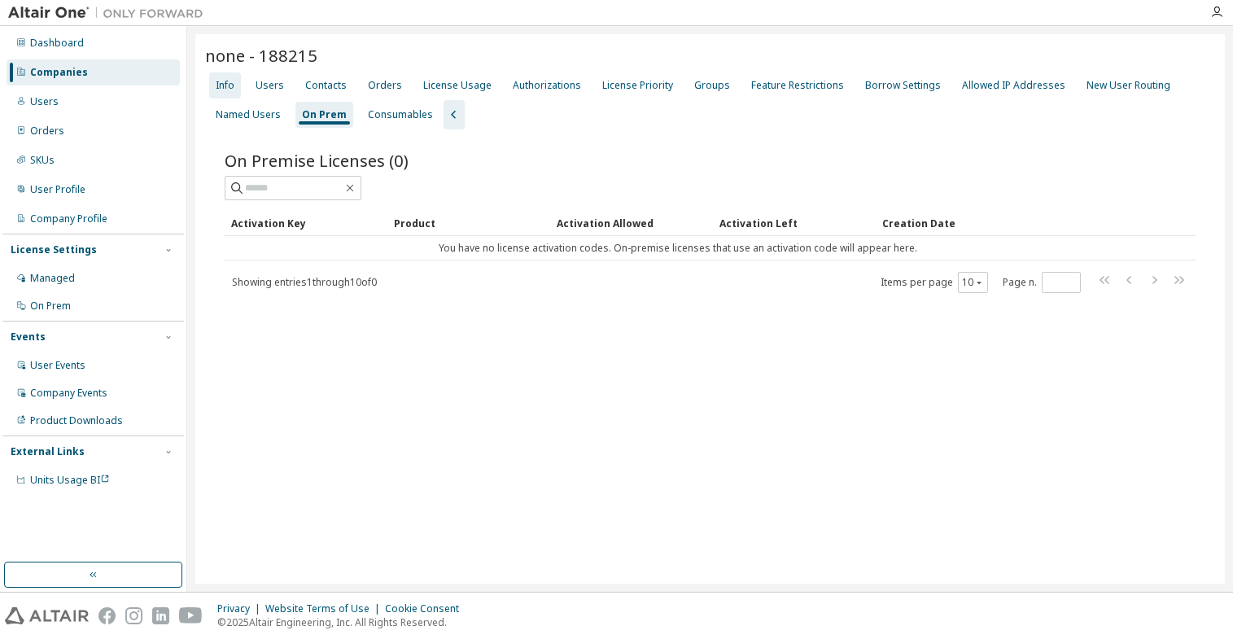
click at [222, 85] on div "Info" at bounding box center [225, 85] width 19 height 13
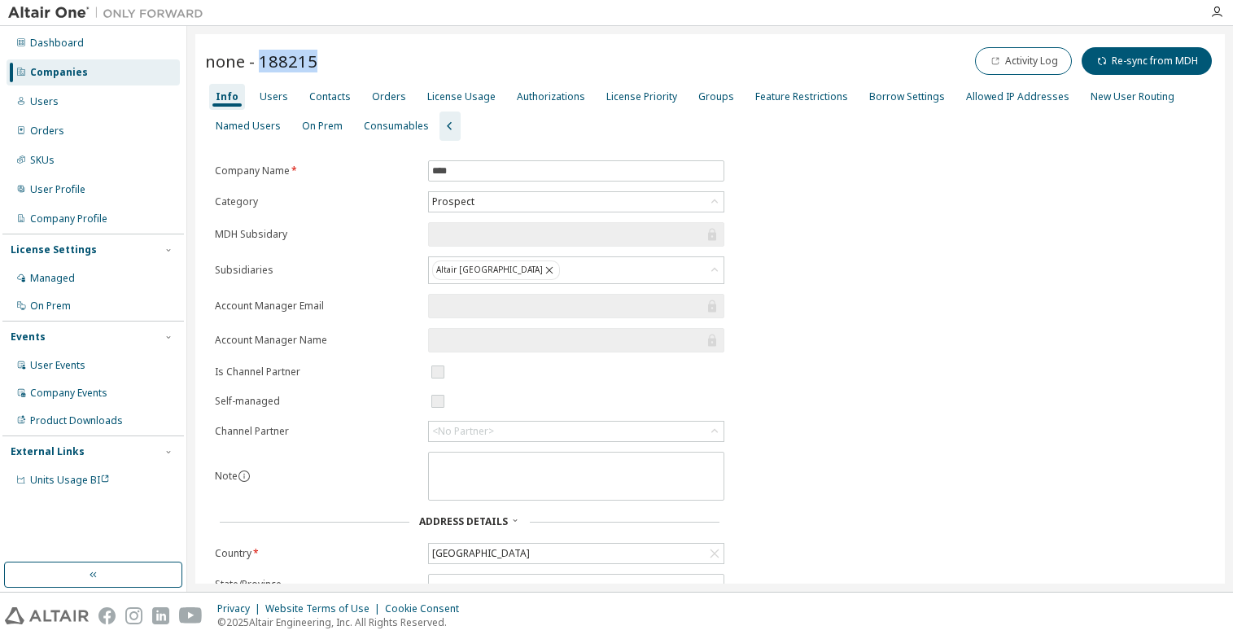
drag, startPoint x: 261, startPoint y: 59, endPoint x: 313, endPoint y: 58, distance: 51.3
click at [313, 58] on span "none - 188215" at bounding box center [261, 61] width 112 height 23
copy span "188215"
